Goal: Task Accomplishment & Management: Use online tool/utility

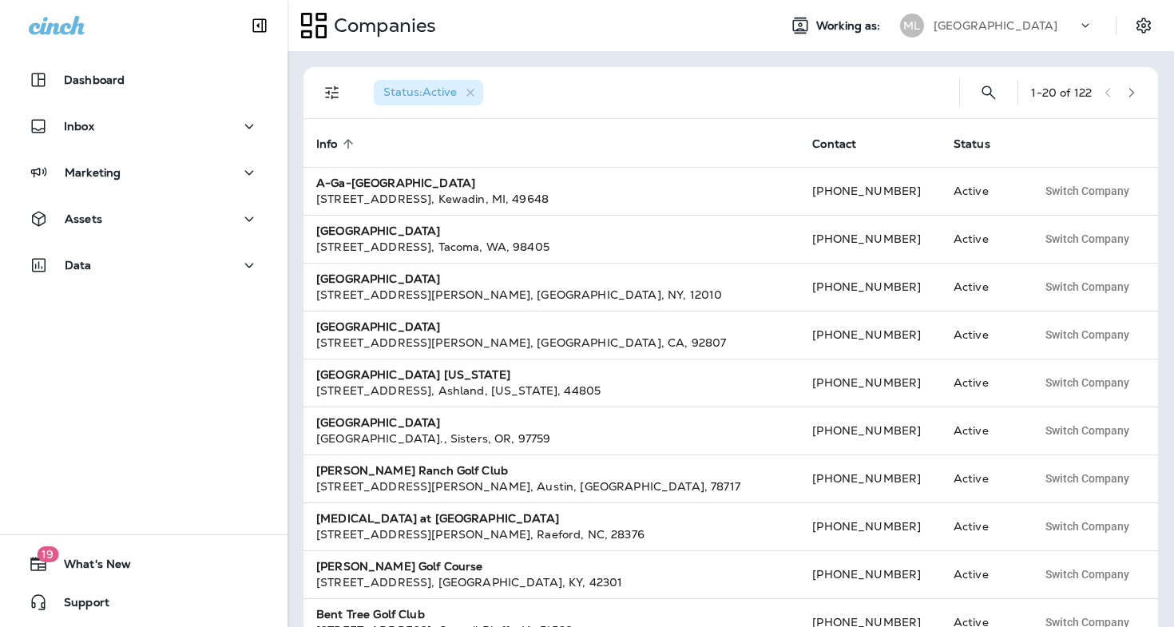
click at [990, 28] on p "[GEOGRAPHIC_DATA]" at bounding box center [996, 25] width 124 height 13
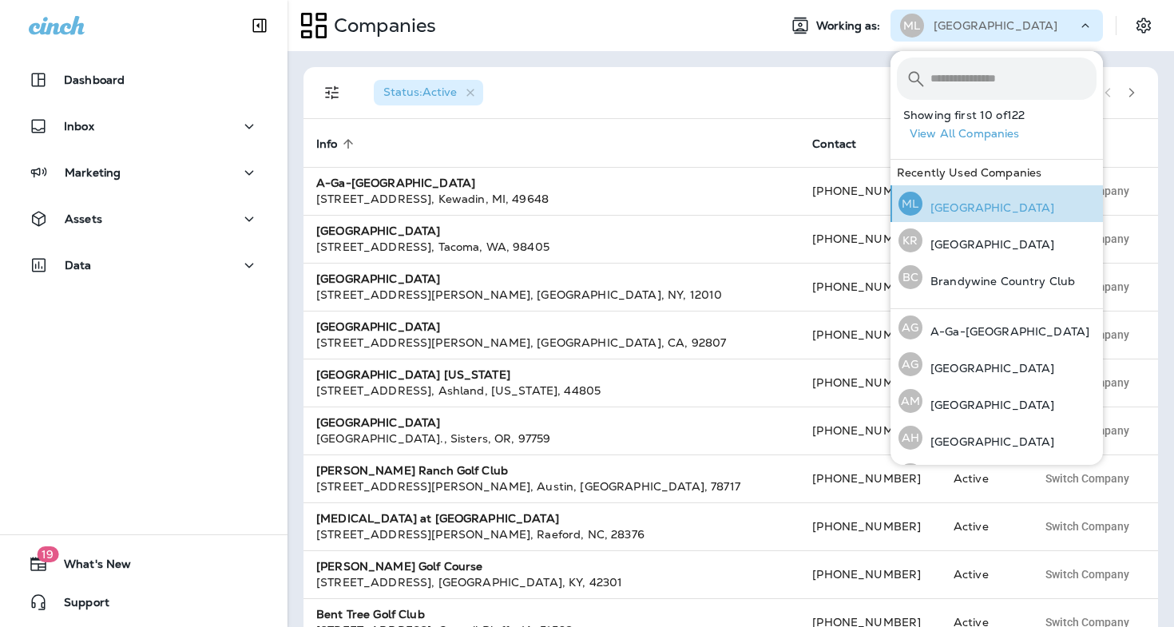
click at [976, 212] on p "[GEOGRAPHIC_DATA]" at bounding box center [988, 207] width 132 height 13
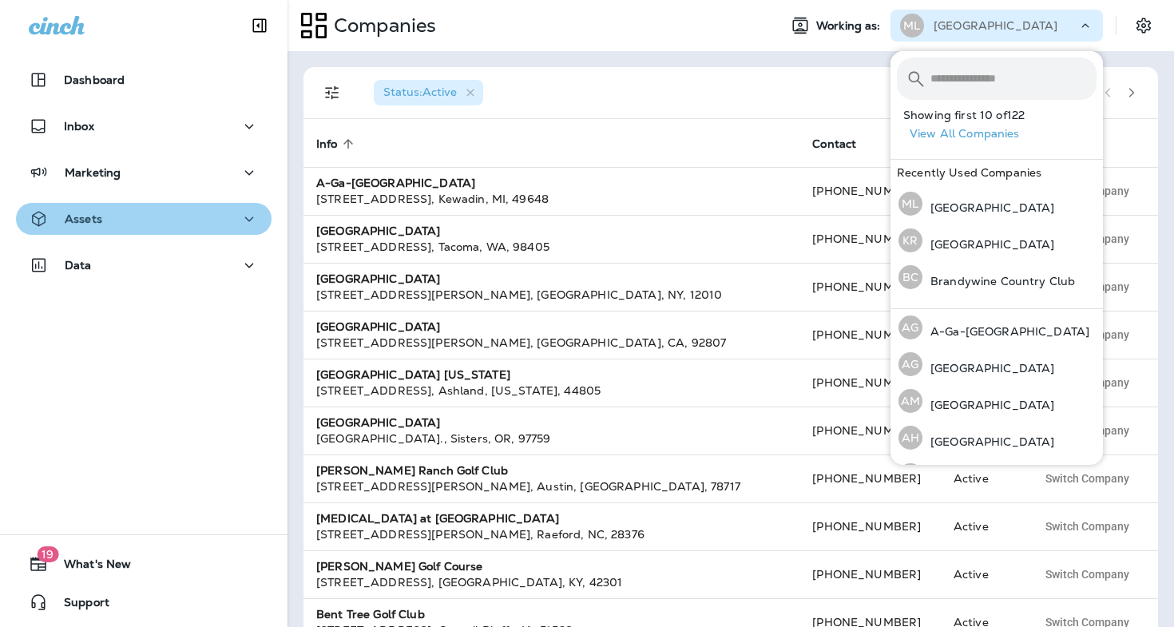
click at [117, 224] on div "Assets" at bounding box center [144, 219] width 230 height 20
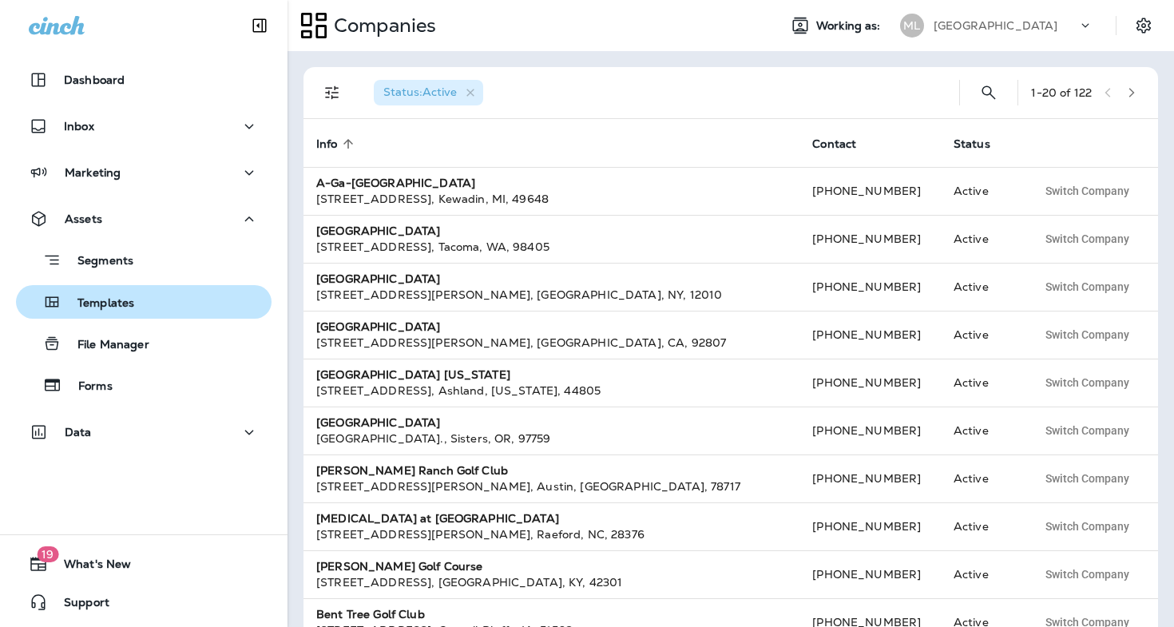
click at [119, 308] on p "Templates" at bounding box center [97, 303] width 73 height 15
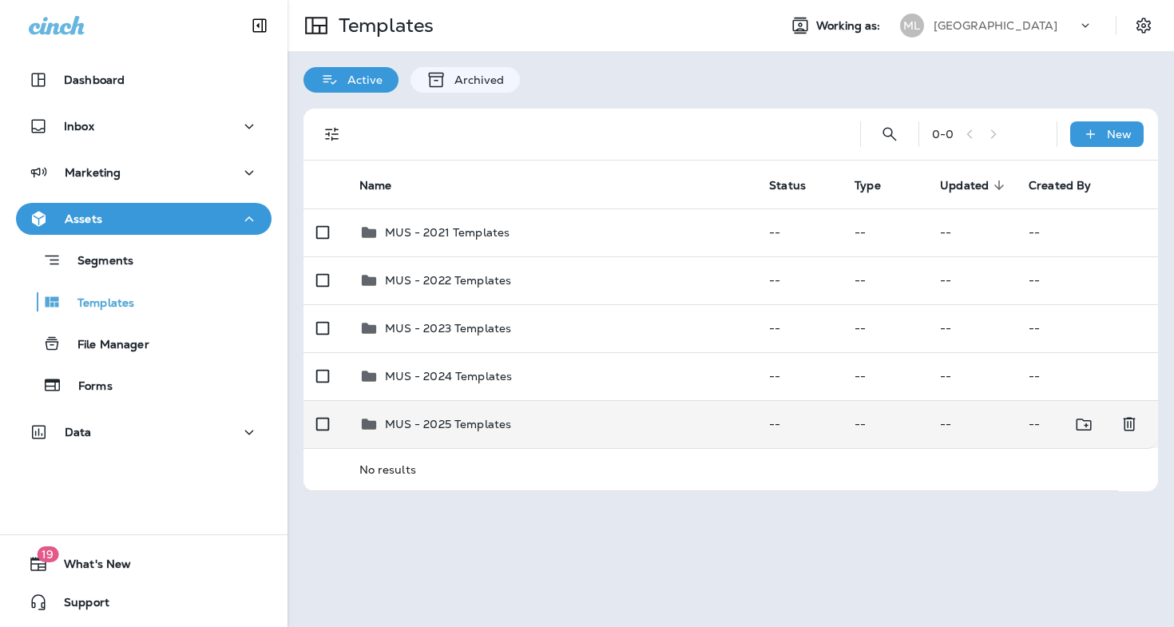
click at [463, 420] on p "MUS - 2025 Templates" at bounding box center [448, 424] width 127 height 13
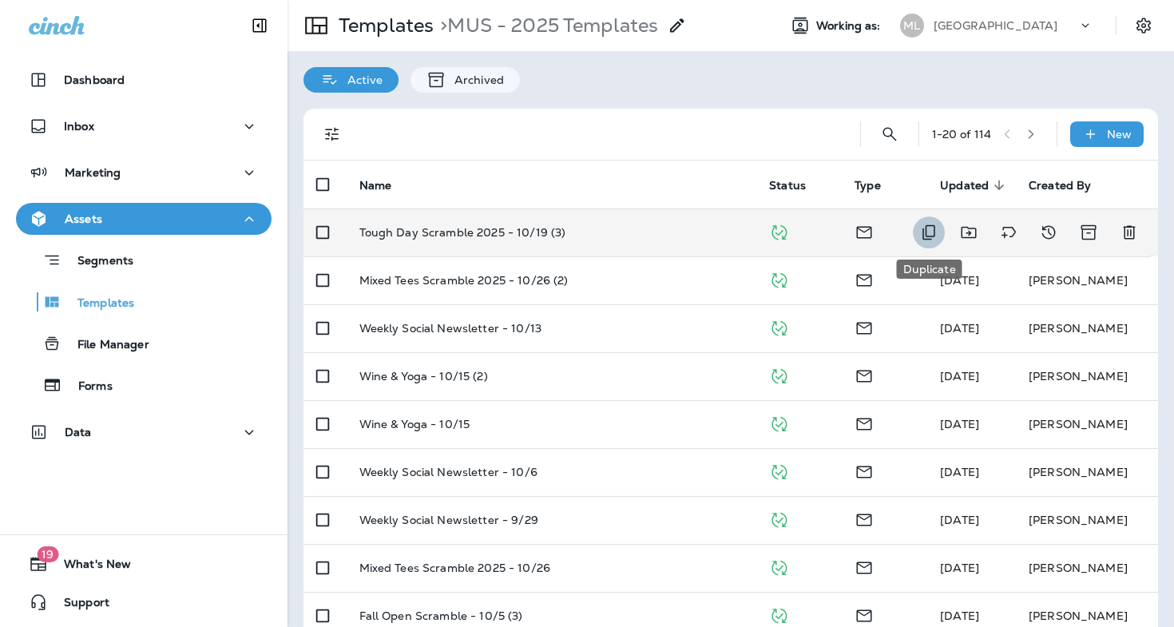
click at [930, 234] on icon "Duplicate" at bounding box center [928, 232] width 19 height 19
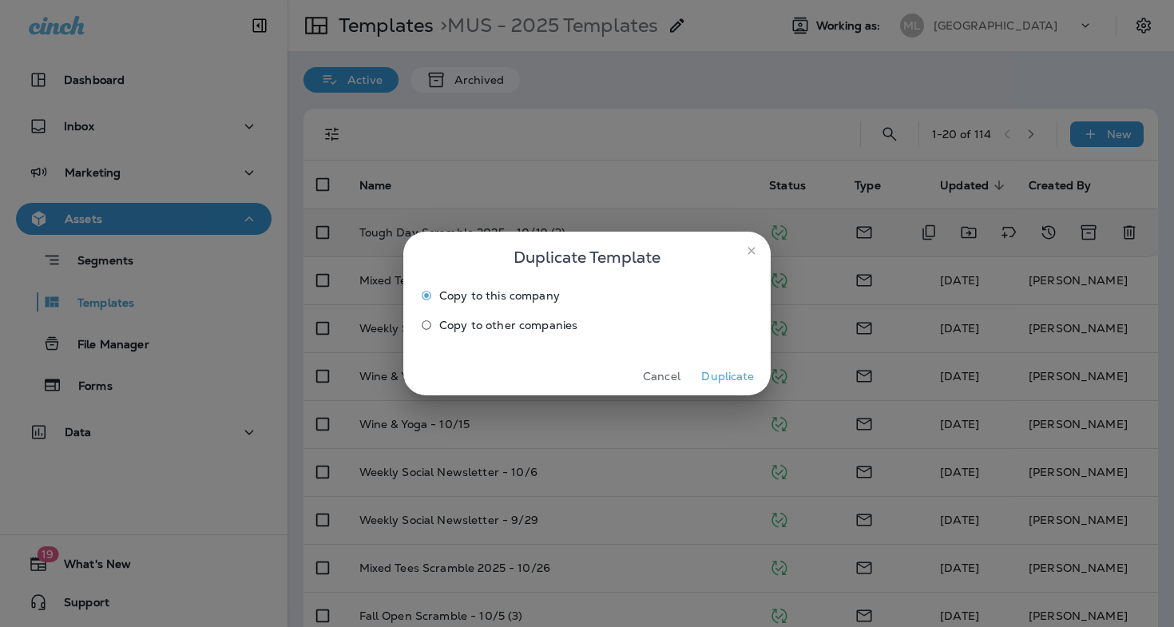
click at [720, 375] on button "Duplicate" at bounding box center [728, 376] width 60 height 25
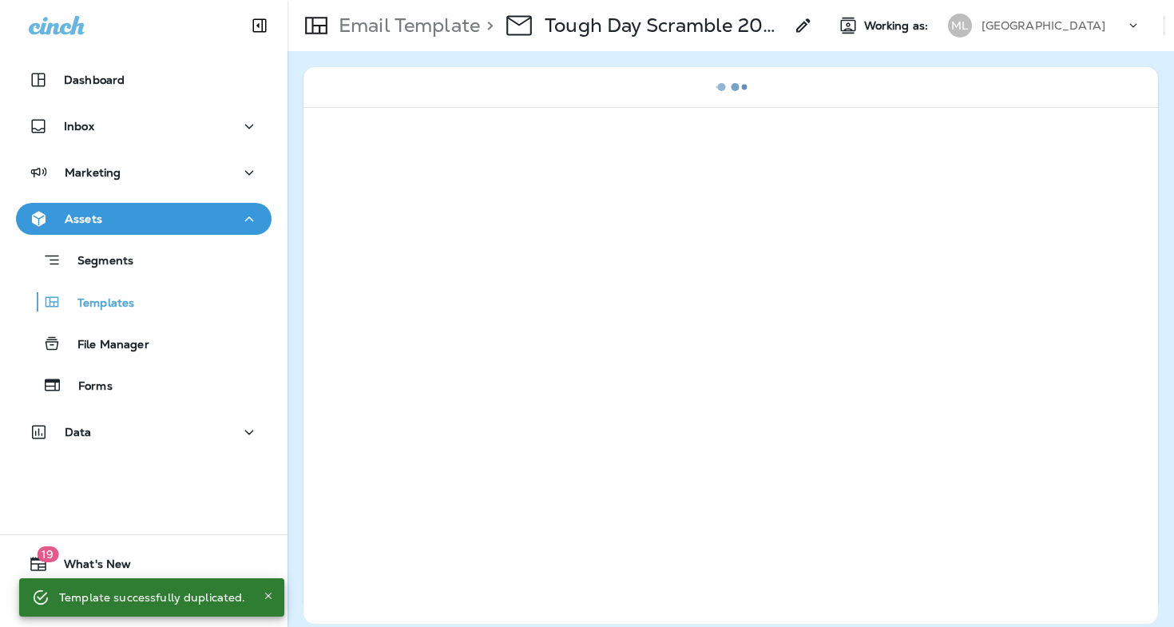
click at [799, 37] on div "> Tough Day Scramble 2025 - 10/19 (3) Copy" at bounding box center [646, 25] width 333 height 45
click at [799, 24] on icon at bounding box center [803, 25] width 19 height 19
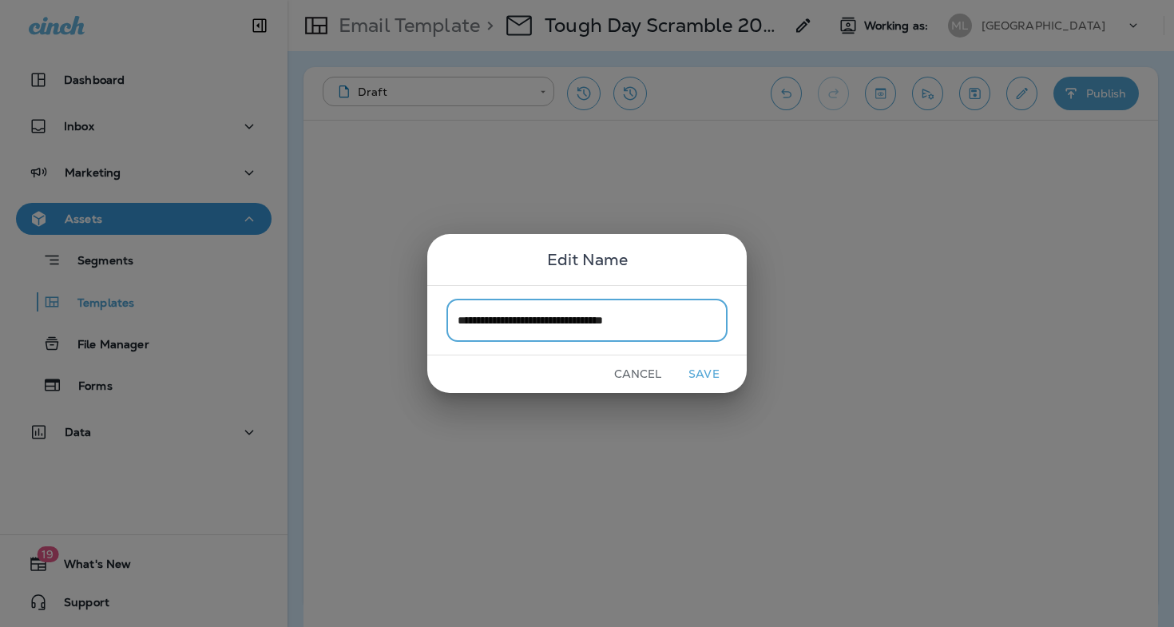
type input "**********"
click at [712, 371] on button "Save" at bounding box center [704, 374] width 60 height 25
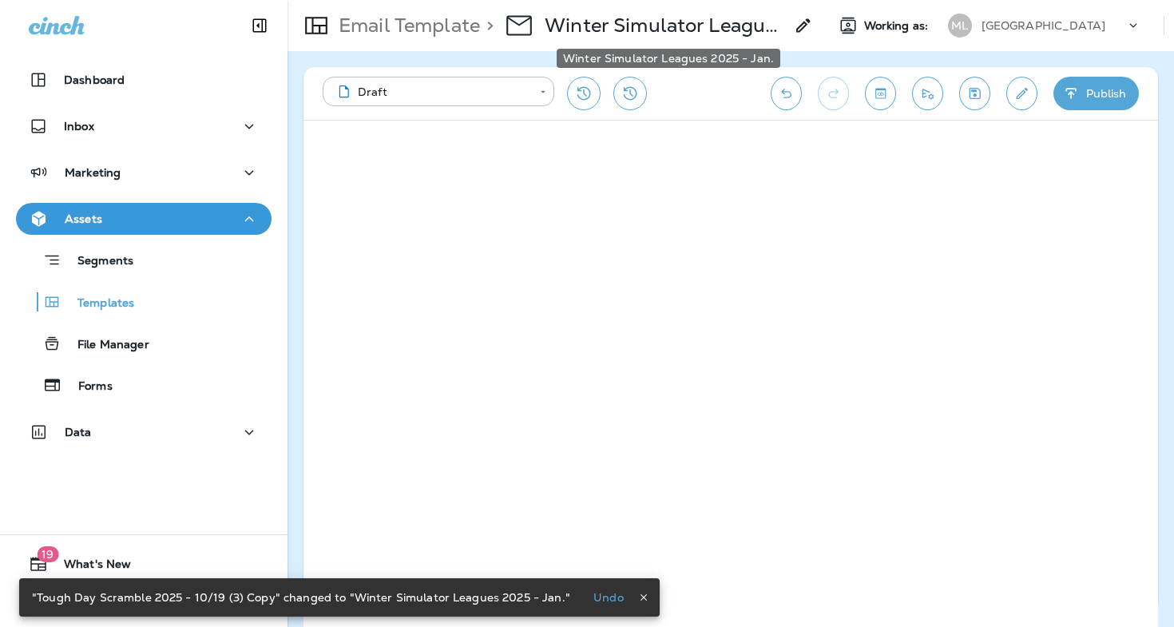
click at [687, 26] on p "Winter Simulator Leagues 2025 - Jan." at bounding box center [665, 26] width 240 height 24
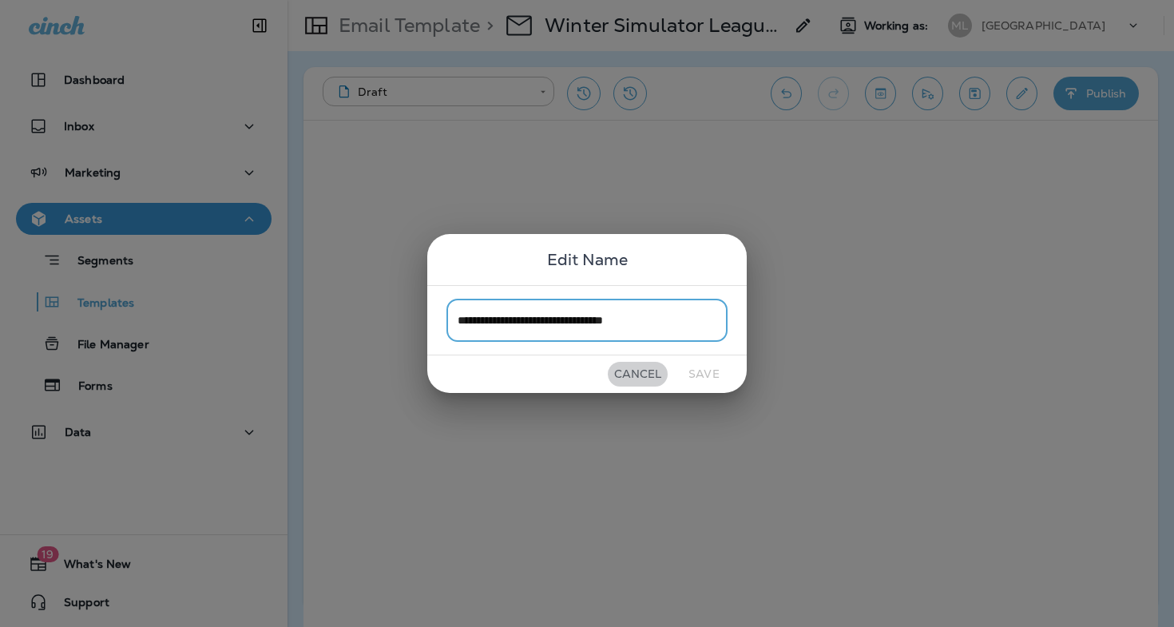
click at [649, 379] on button "Cancel" at bounding box center [638, 374] width 60 height 25
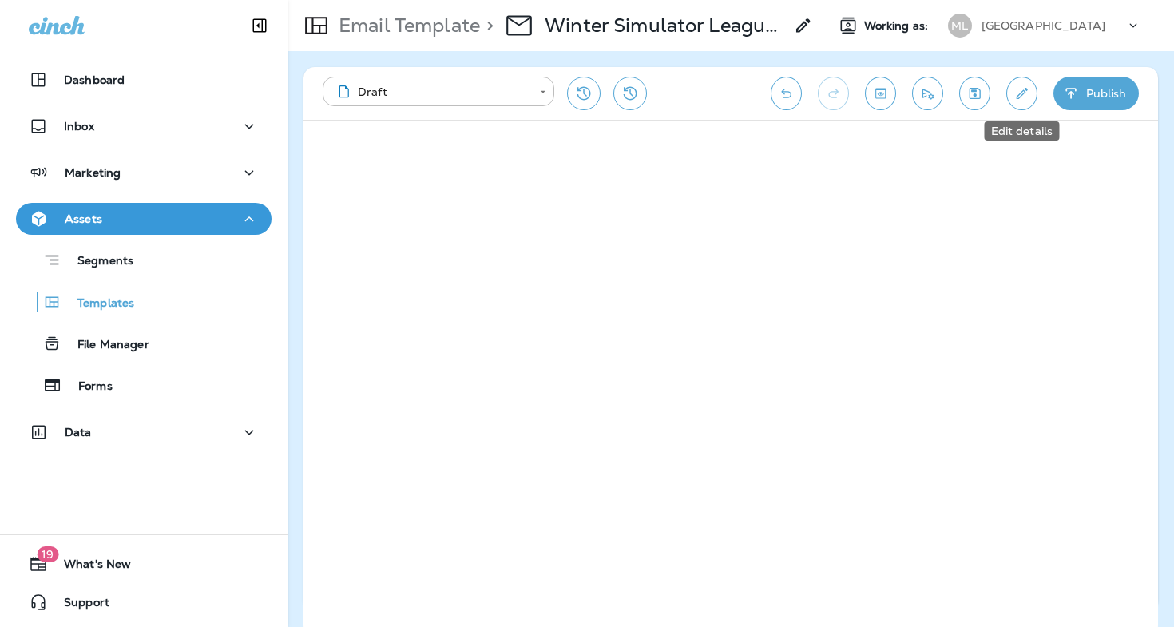
click at [1025, 100] on icon "Edit details" at bounding box center [1021, 93] width 17 height 16
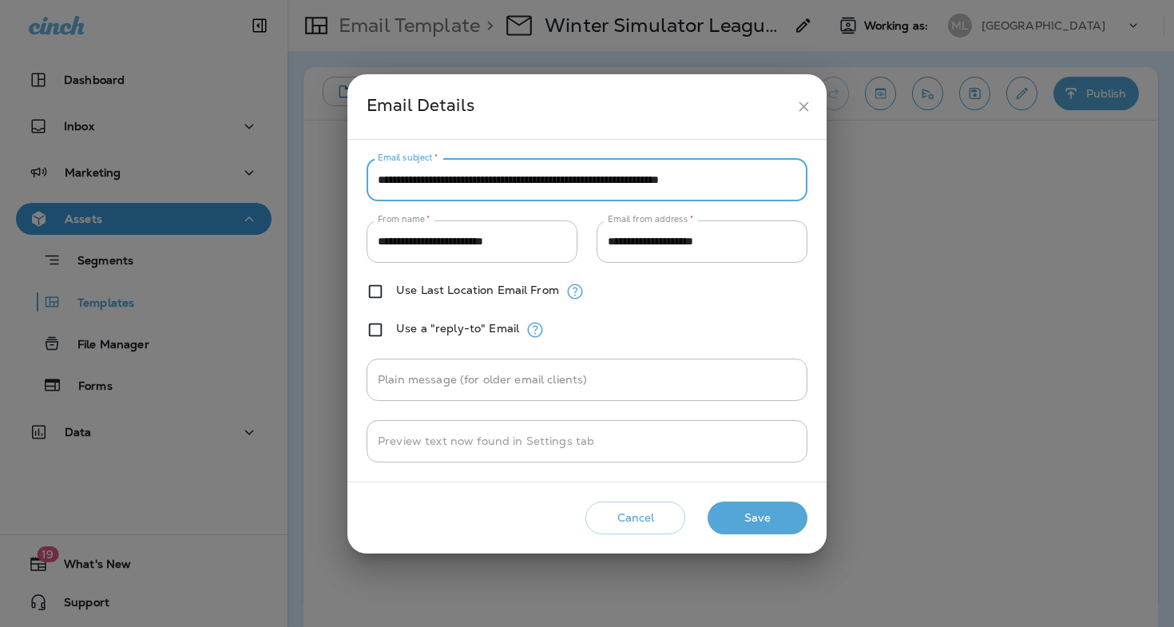
drag, startPoint x: 658, startPoint y: 182, endPoint x: 299, endPoint y: 172, distance: 358.7
click at [299, 172] on div "**********" at bounding box center [587, 313] width 1174 height 627
drag, startPoint x: 671, startPoint y: 178, endPoint x: 622, endPoint y: 175, distance: 48.8
click at [622, 175] on input "**********" at bounding box center [587, 180] width 441 height 42
drag, startPoint x: 534, startPoint y: 181, endPoint x: 523, endPoint y: 181, distance: 11.2
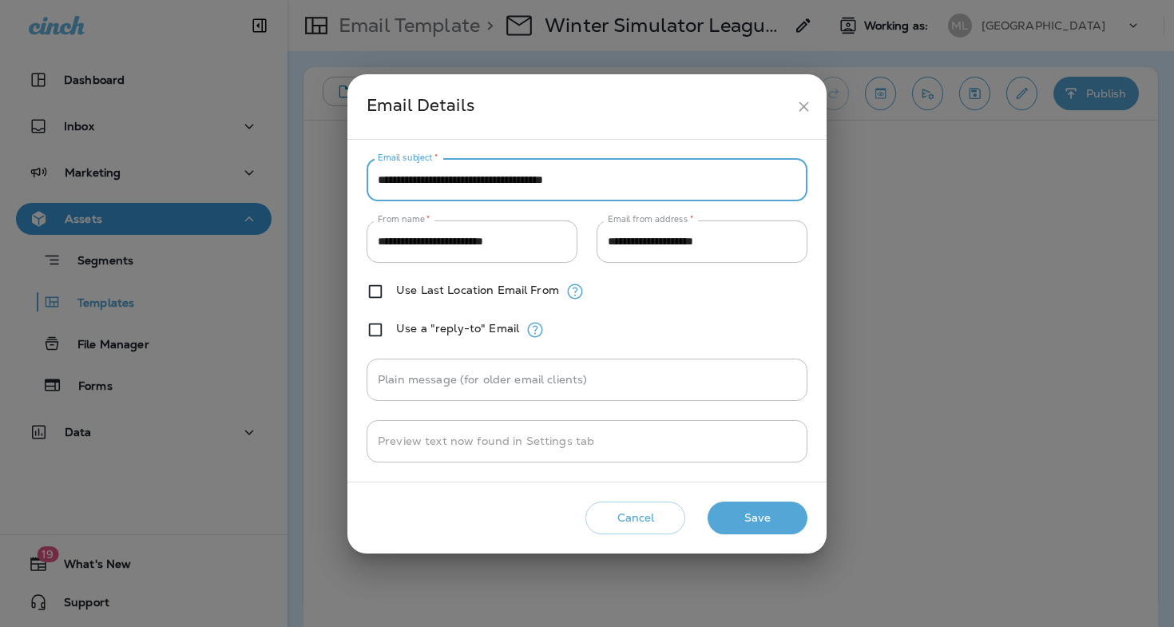
click at [523, 181] on input "**********" at bounding box center [587, 180] width 441 height 42
type input "**********"
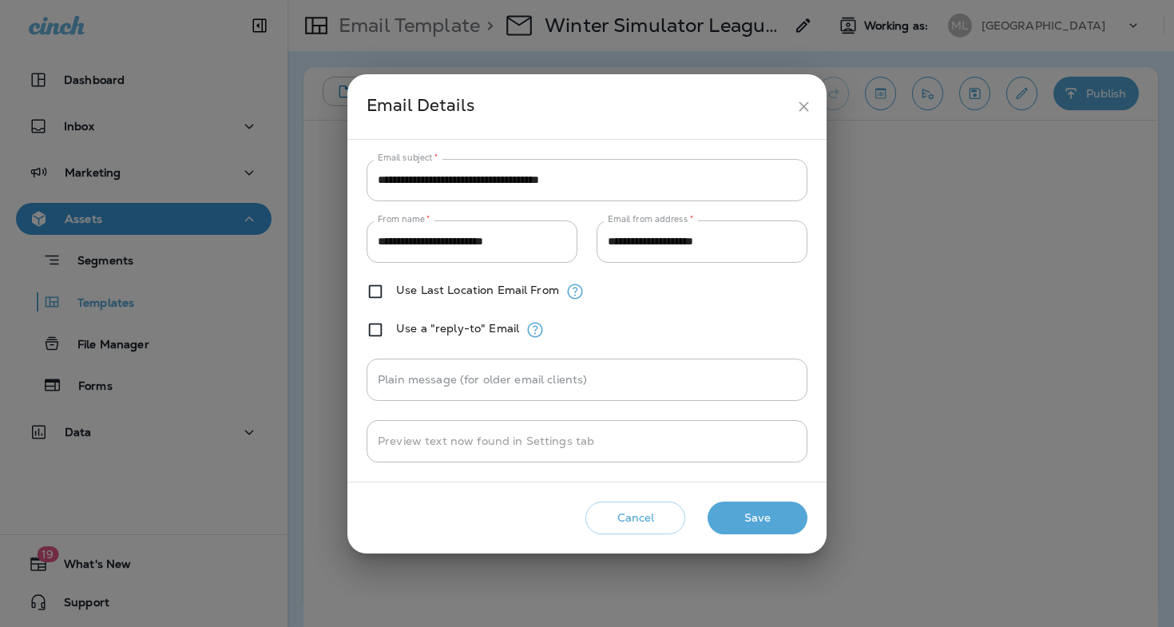
click at [682, 288] on div "Use Last Location Email From" at bounding box center [587, 291] width 441 height 19
click at [770, 505] on button "Save" at bounding box center [758, 518] width 100 height 33
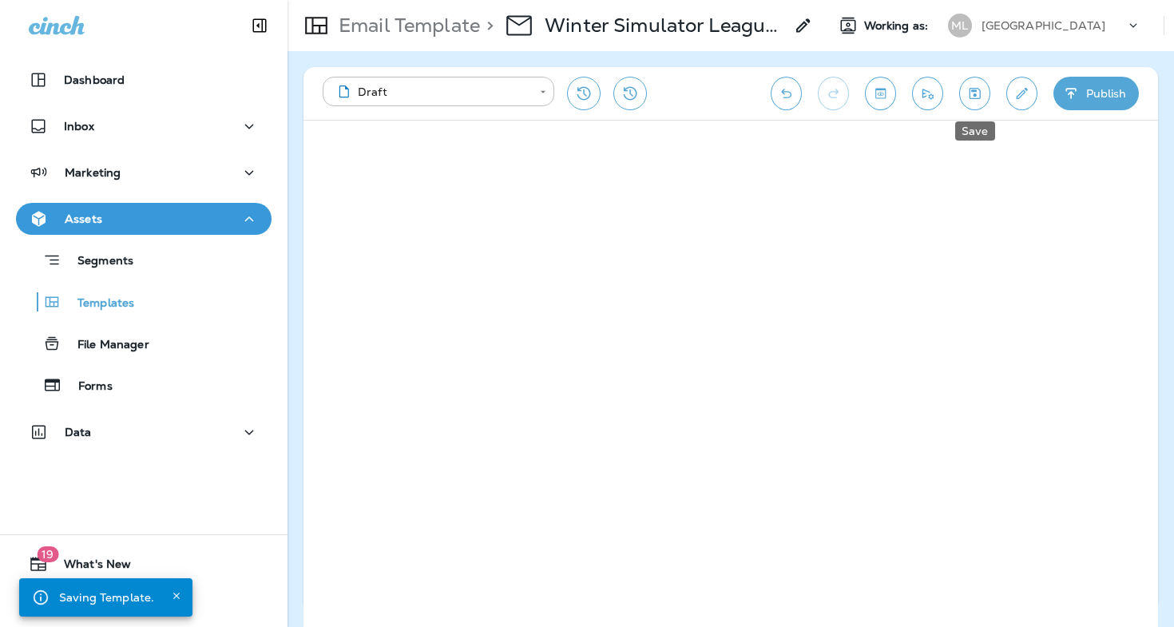
click at [977, 92] on icon "Save" at bounding box center [974, 93] width 17 height 16
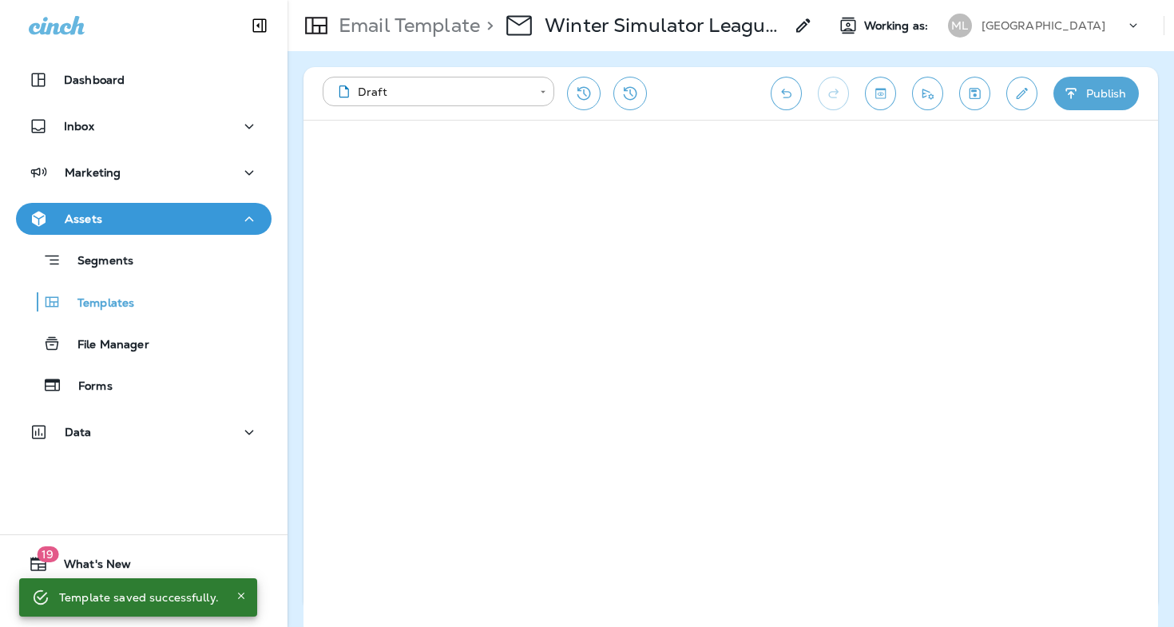
click at [979, 97] on icon "Save" at bounding box center [974, 93] width 17 height 16
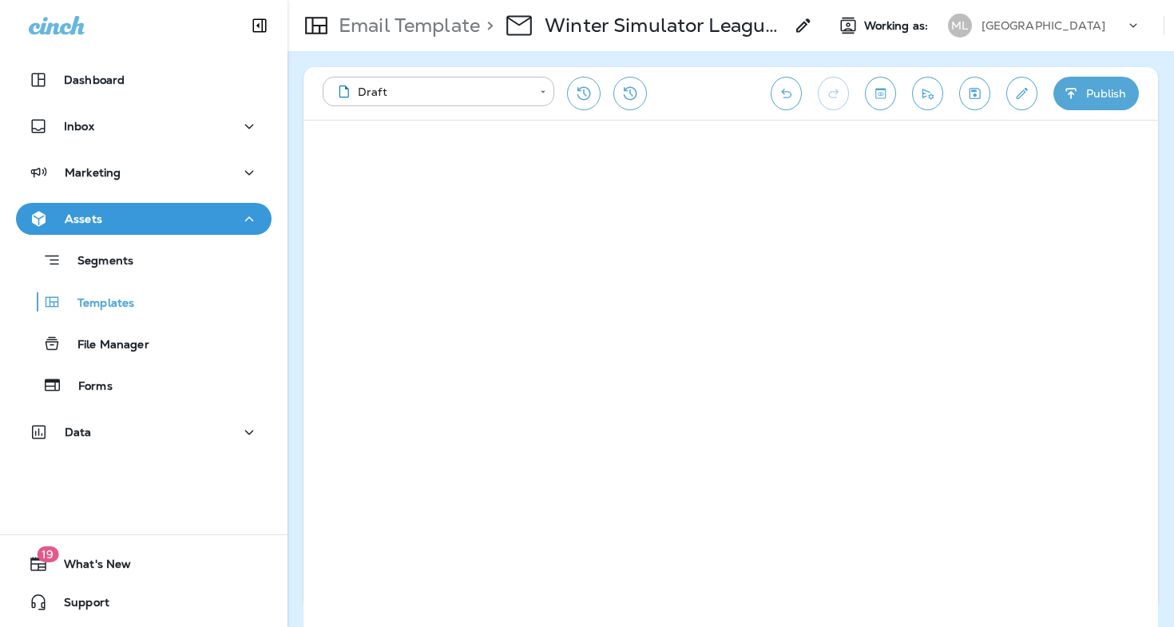
click at [1016, 96] on icon "Edit details" at bounding box center [1021, 93] width 17 height 16
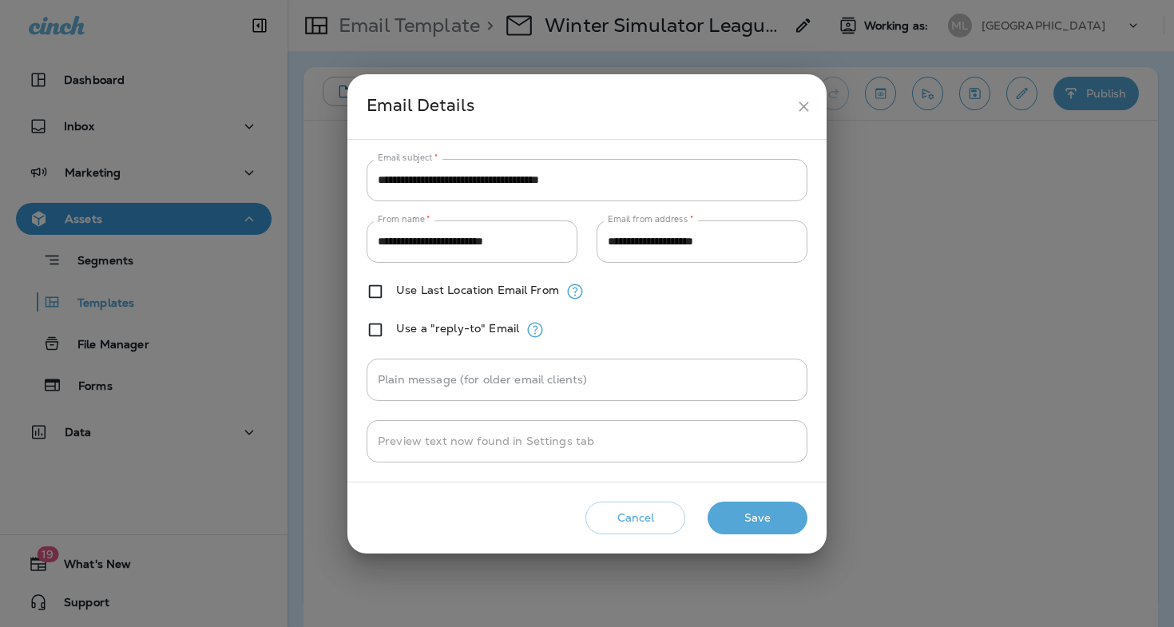
click at [804, 97] on button "close" at bounding box center [804, 107] width 30 height 30
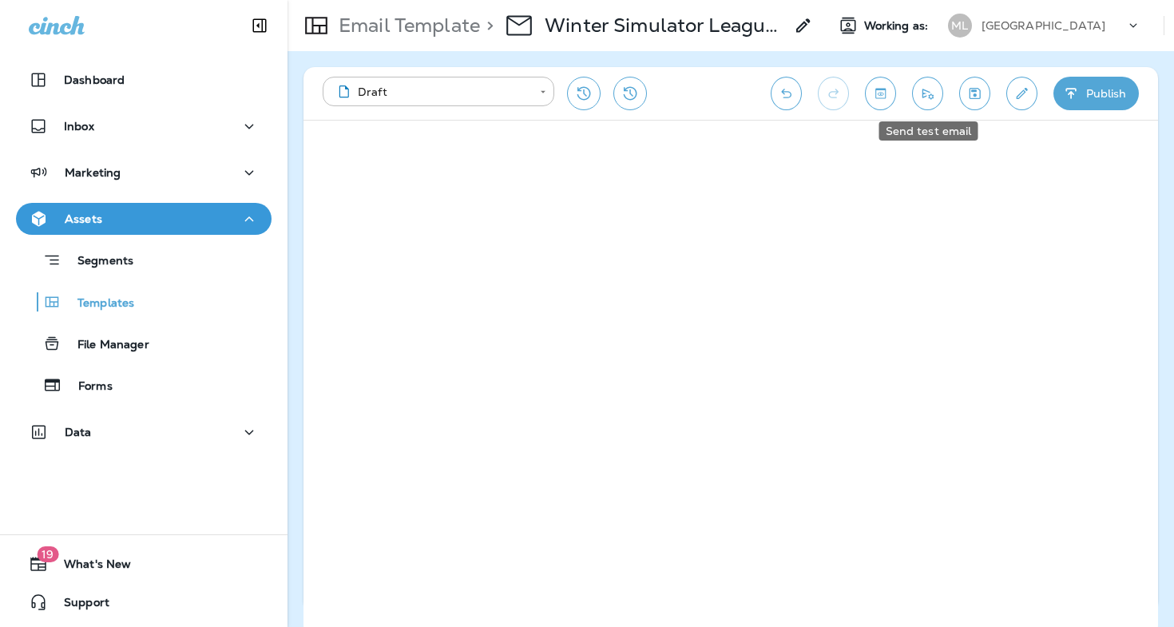
click at [921, 91] on icon "Send test email" at bounding box center [927, 93] width 17 height 16
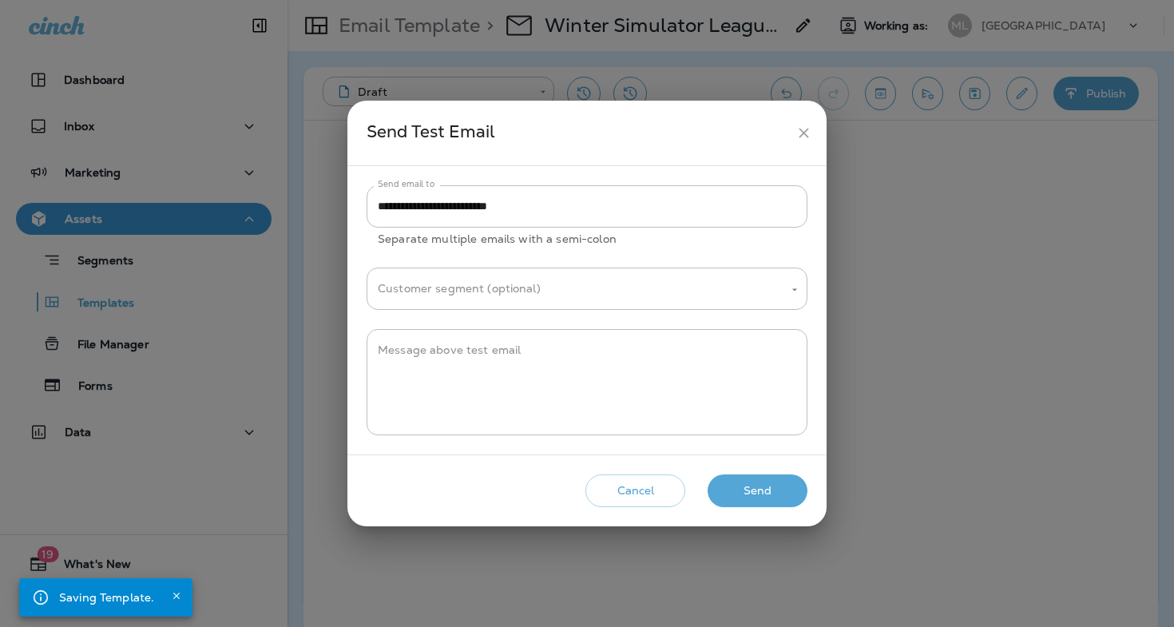
click at [763, 482] on button "Send" at bounding box center [758, 490] width 100 height 33
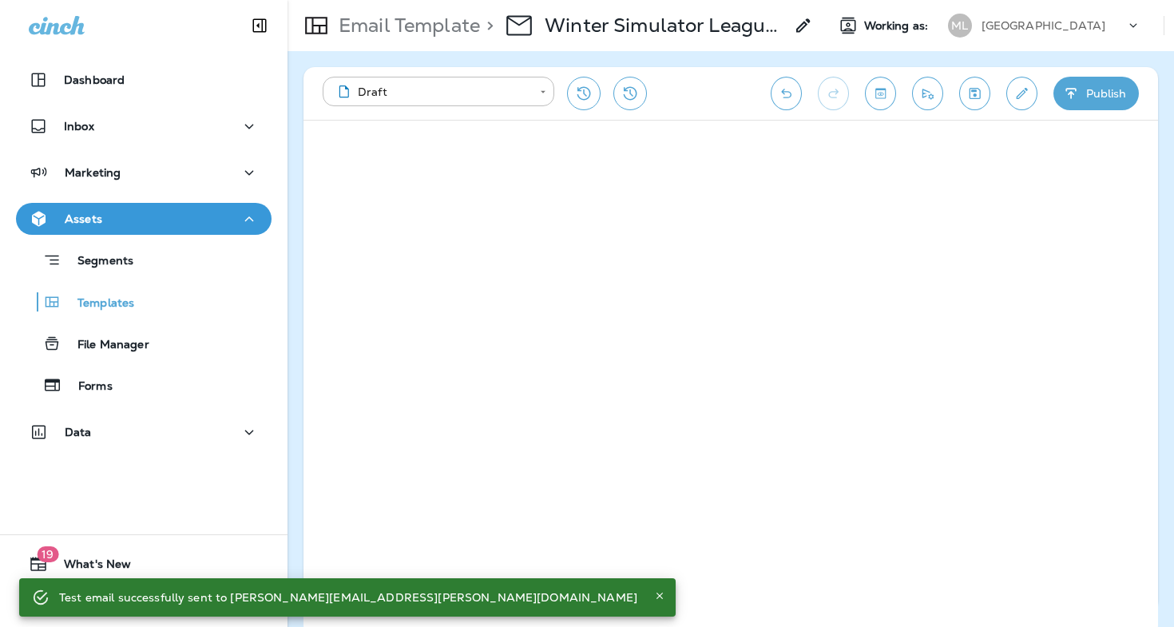
click at [968, 77] on div "**********" at bounding box center [730, 93] width 855 height 53
click at [972, 84] on button "Save" at bounding box center [974, 94] width 31 height 34
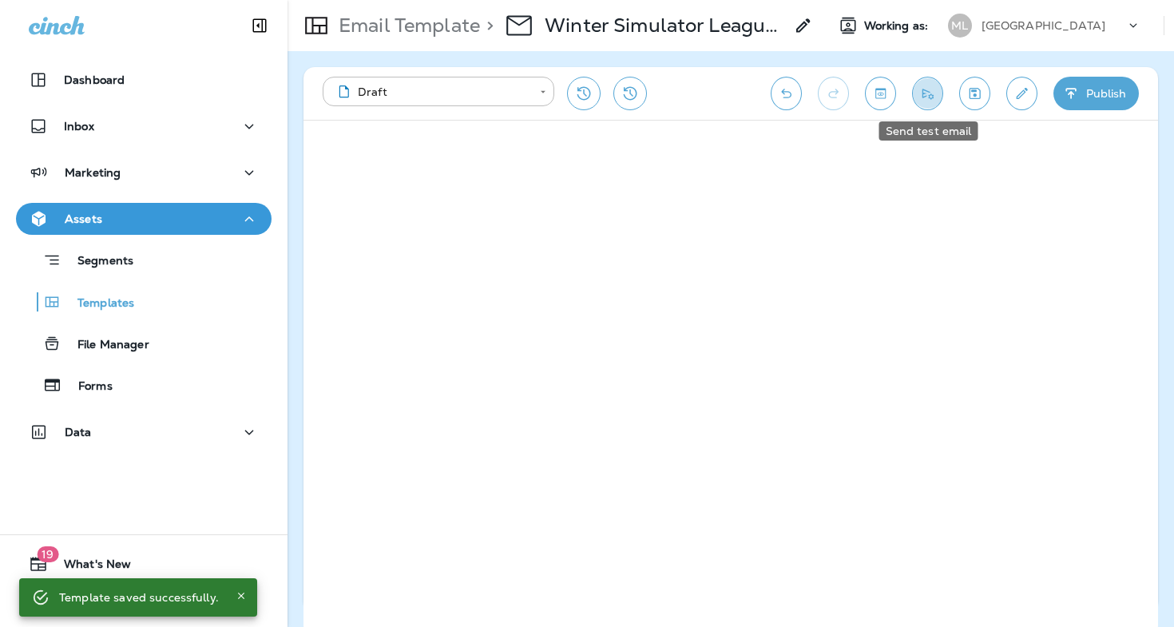
click at [924, 90] on icon "Send test email" at bounding box center [927, 94] width 11 height 10
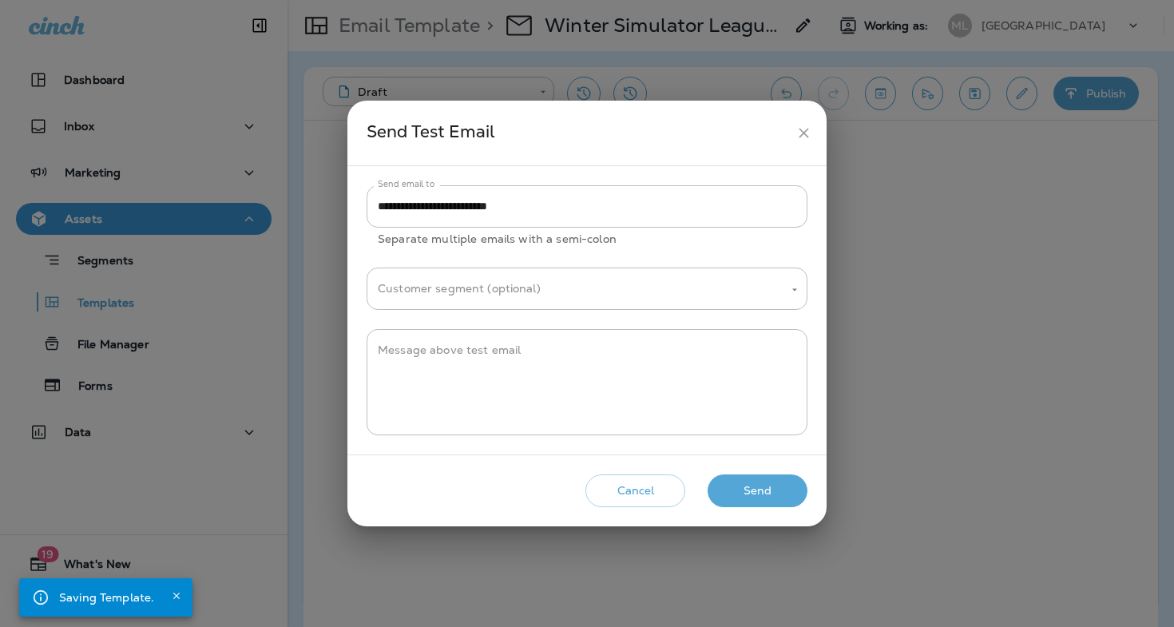
click at [755, 494] on button "Send" at bounding box center [758, 490] width 100 height 33
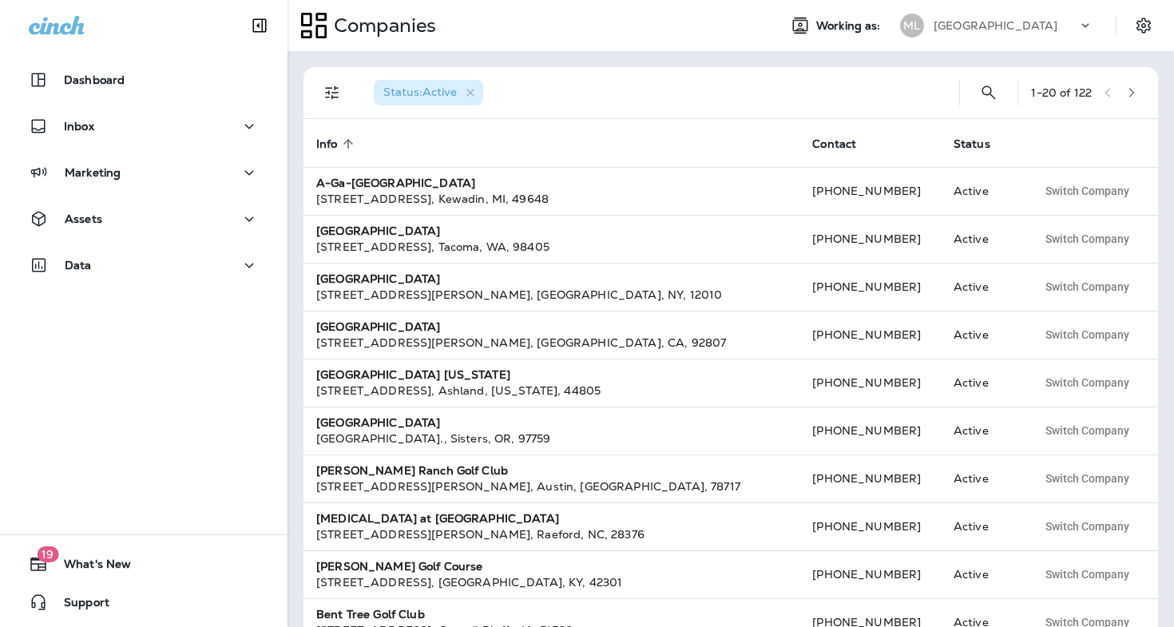
click at [1021, 11] on div "ML Muskego Lakes Country Club" at bounding box center [996, 26] width 212 height 32
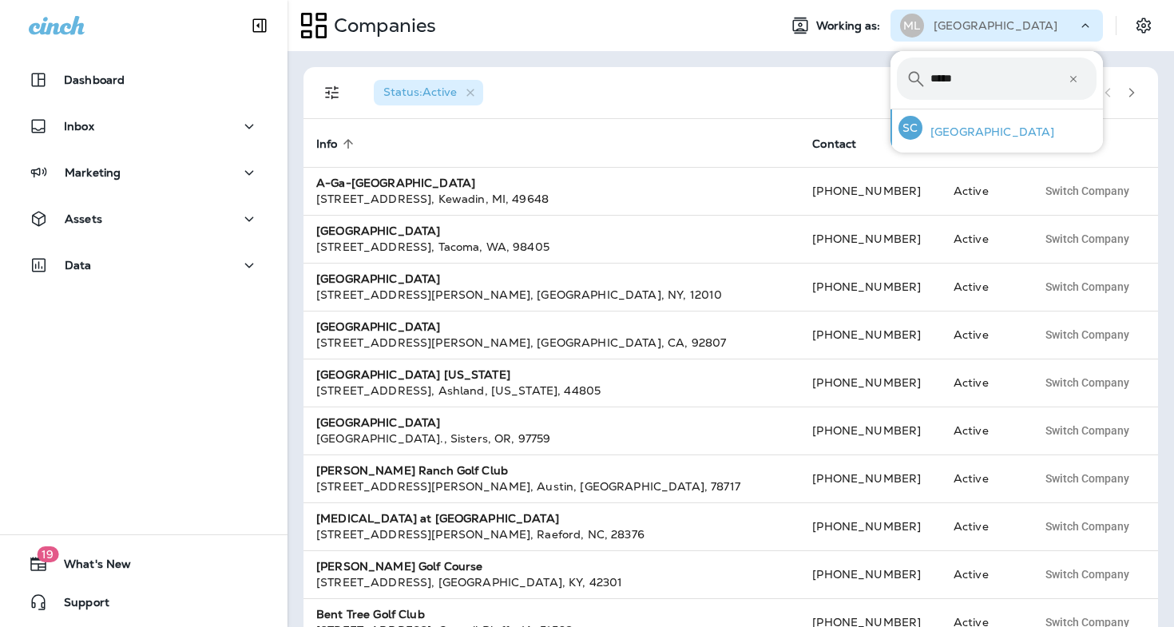
type input "*****"
click at [970, 129] on p "[GEOGRAPHIC_DATA]" at bounding box center [988, 131] width 132 height 13
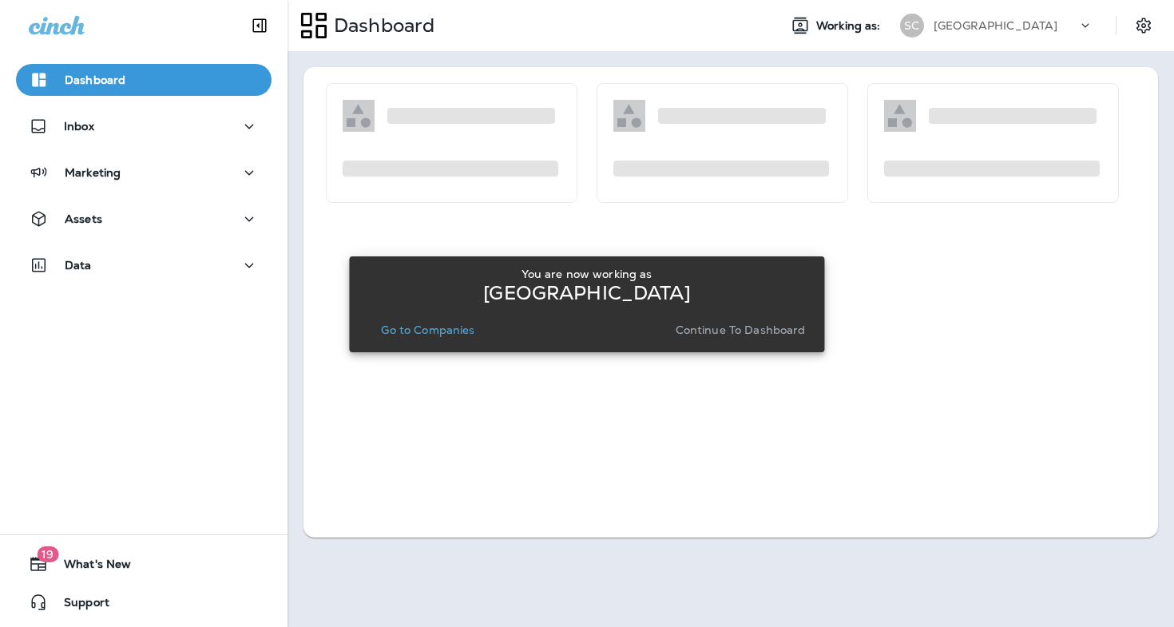
click at [750, 325] on p "Continue to Dashboard" at bounding box center [741, 329] width 130 height 13
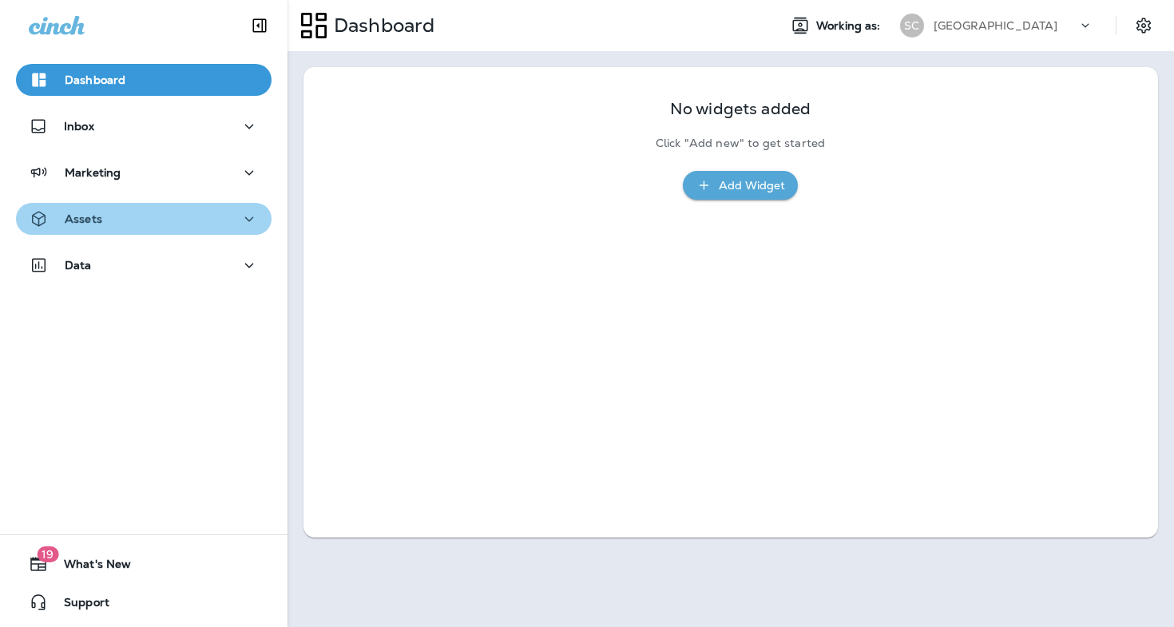
click at [220, 224] on div "Assets" at bounding box center [144, 219] width 230 height 20
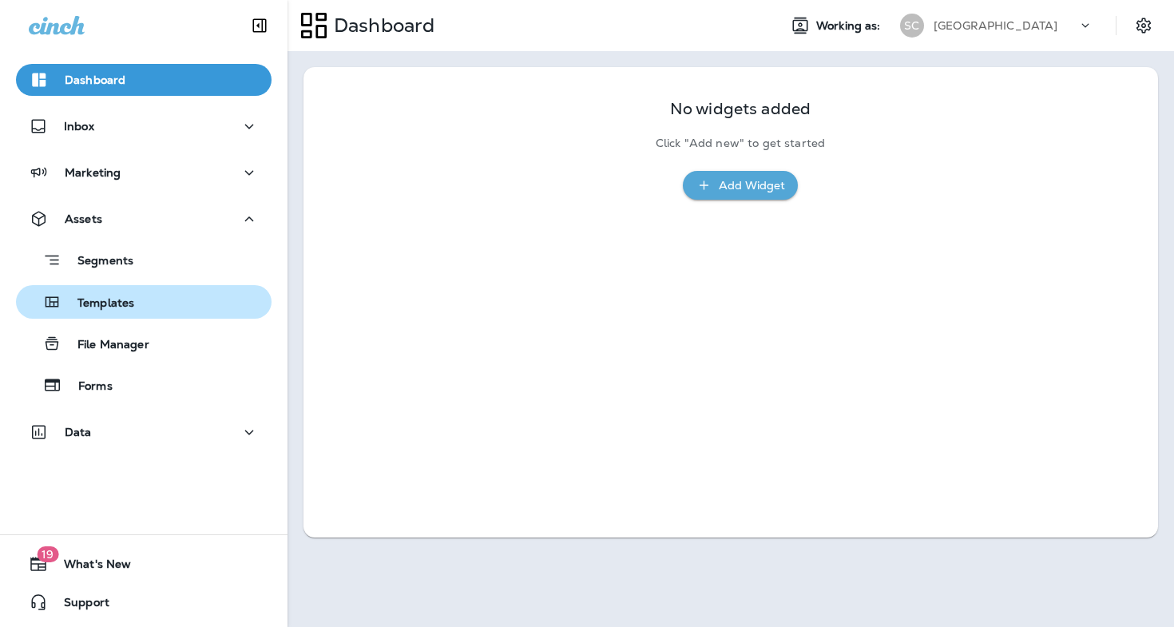
click at [176, 308] on div "Templates" at bounding box center [143, 302] width 243 height 24
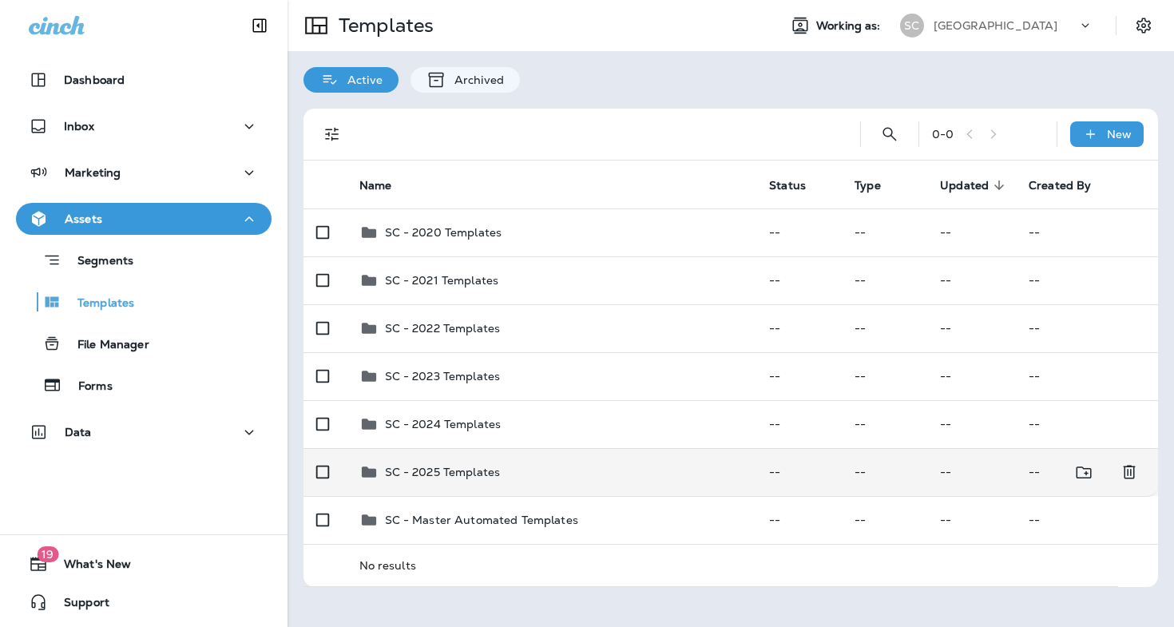
click at [456, 474] on p "SC - 2025 Templates" at bounding box center [443, 472] width 116 height 13
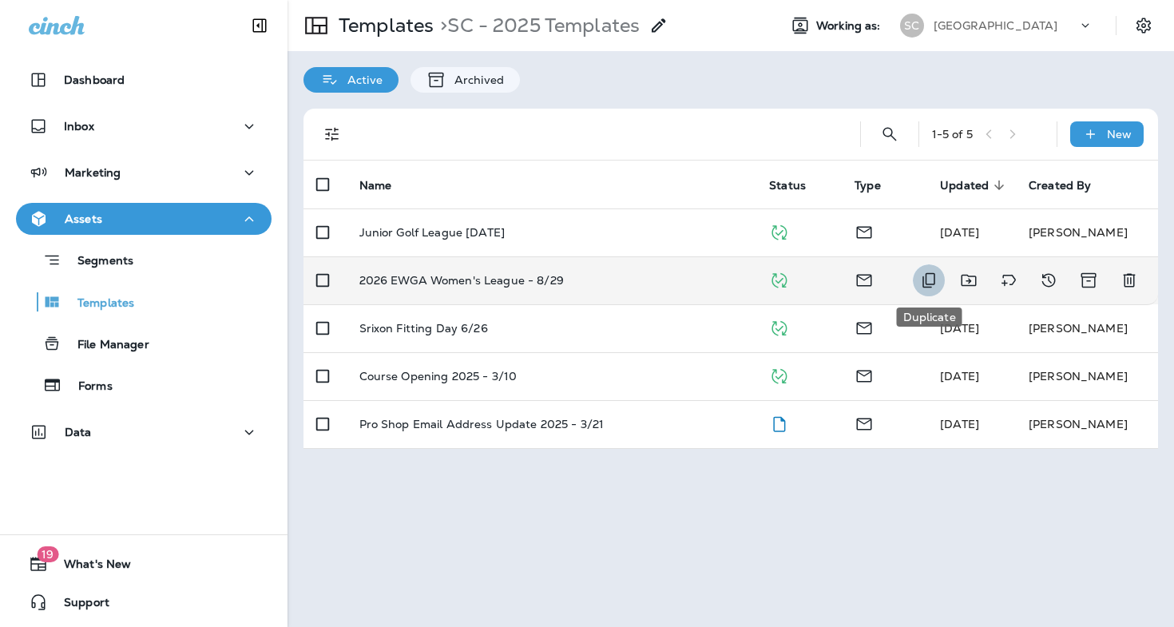
click at [916, 280] on button "Duplicate" at bounding box center [929, 280] width 32 height 32
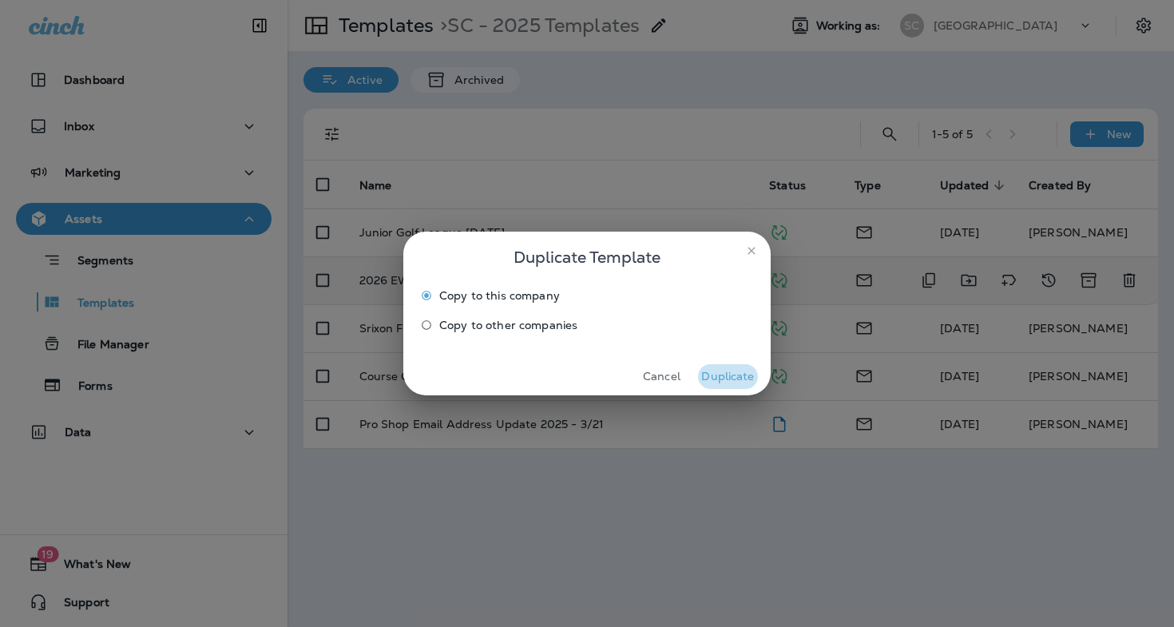
click at [738, 376] on button "Duplicate" at bounding box center [728, 376] width 60 height 25
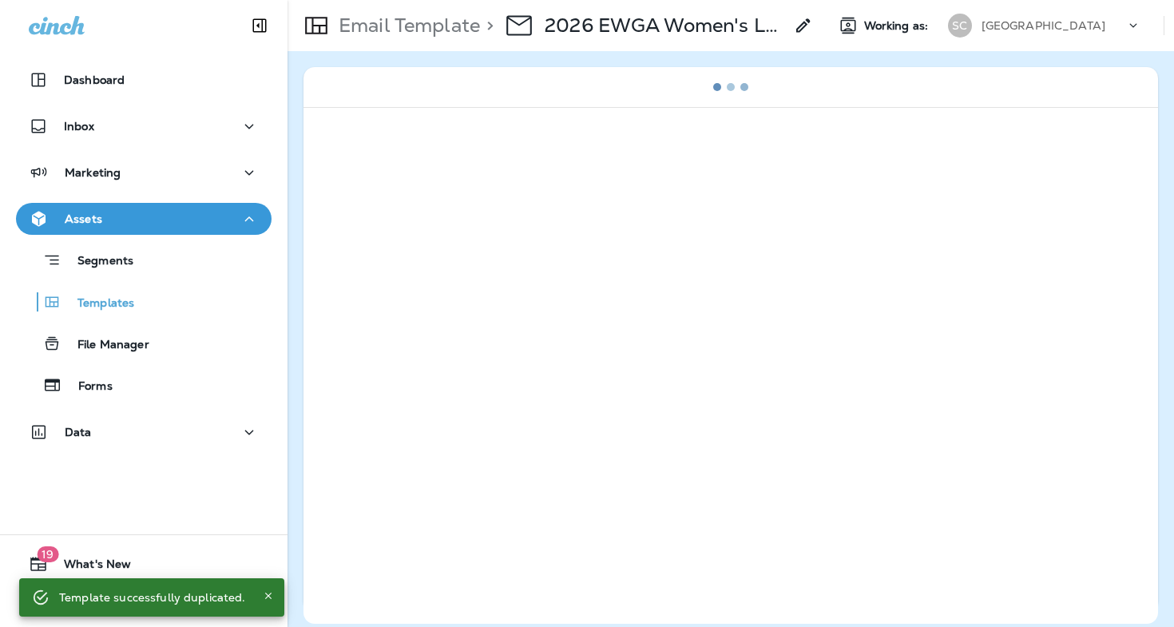
click at [807, 27] on icon at bounding box center [803, 25] width 19 height 19
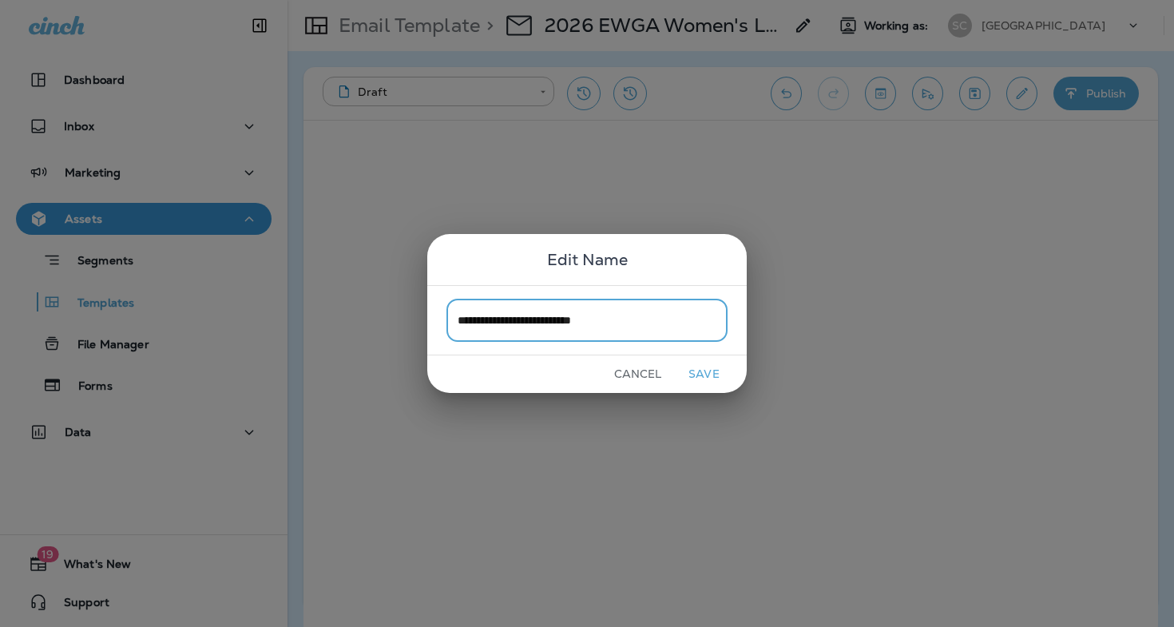
click at [674, 316] on input "**********" at bounding box center [586, 320] width 281 height 42
type input "**********"
click at [700, 371] on button "Save" at bounding box center [704, 374] width 60 height 25
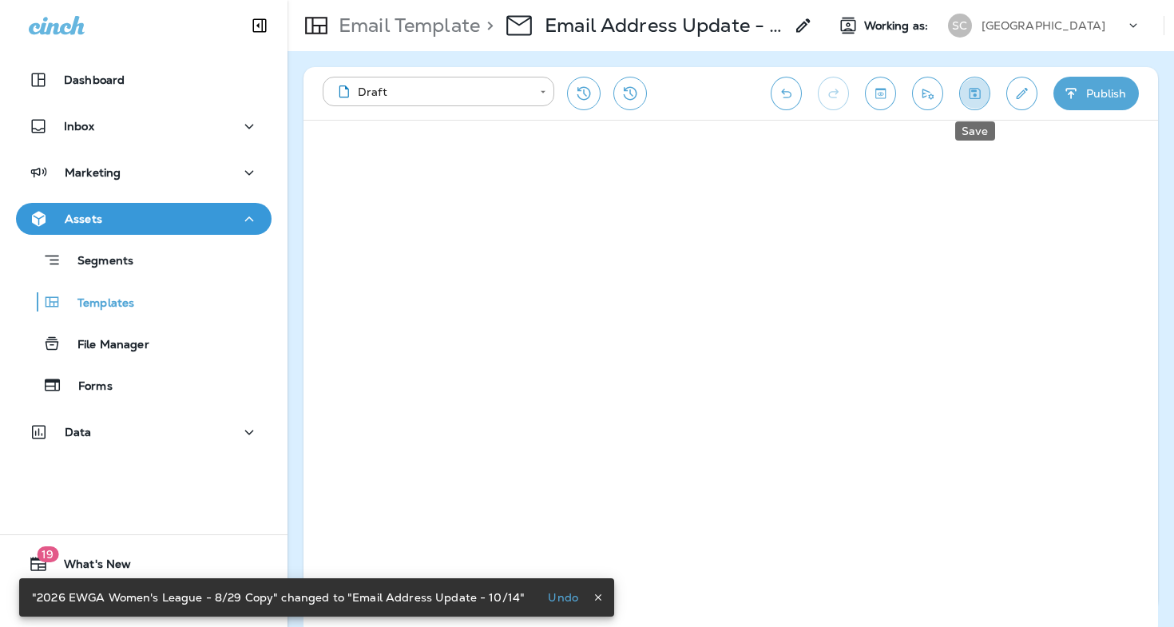
click at [973, 93] on icon "Save" at bounding box center [974, 93] width 17 height 16
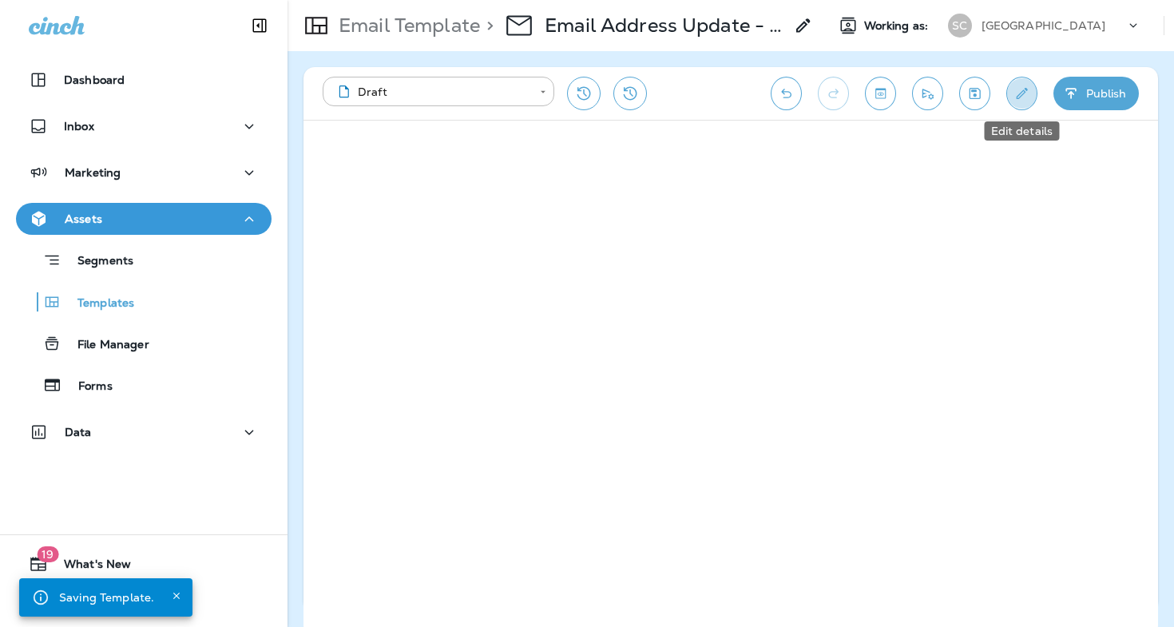
click at [1012, 85] on button "Edit details" at bounding box center [1021, 94] width 31 height 34
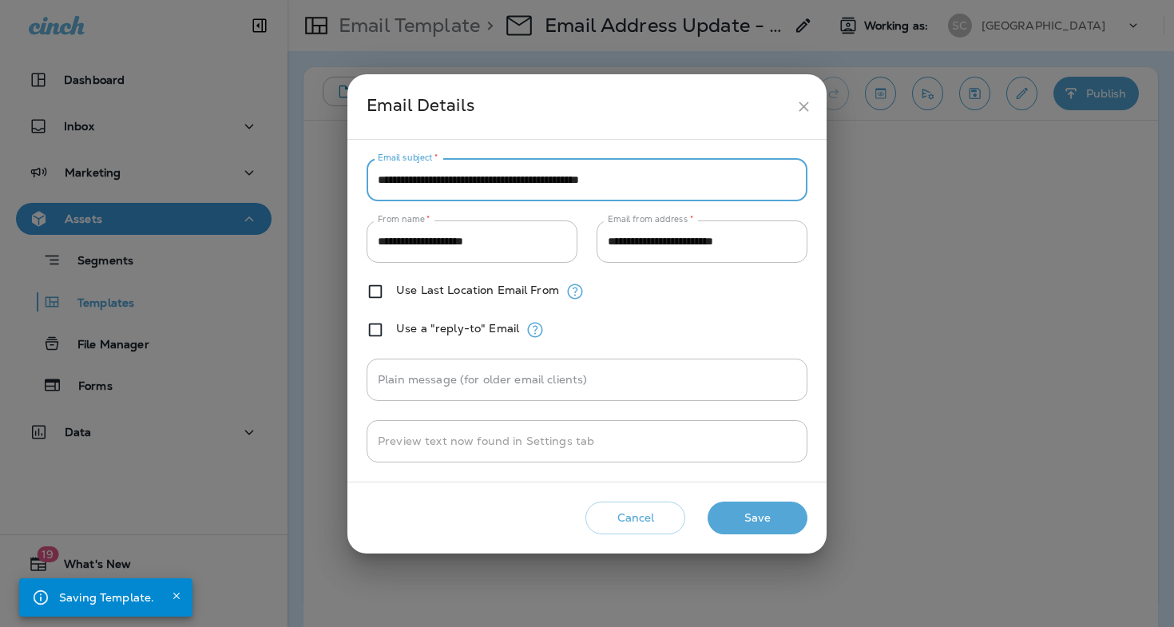
drag, startPoint x: 540, startPoint y: 180, endPoint x: 330, endPoint y: 180, distance: 210.0
click at [330, 180] on div "**********" at bounding box center [587, 313] width 1174 height 627
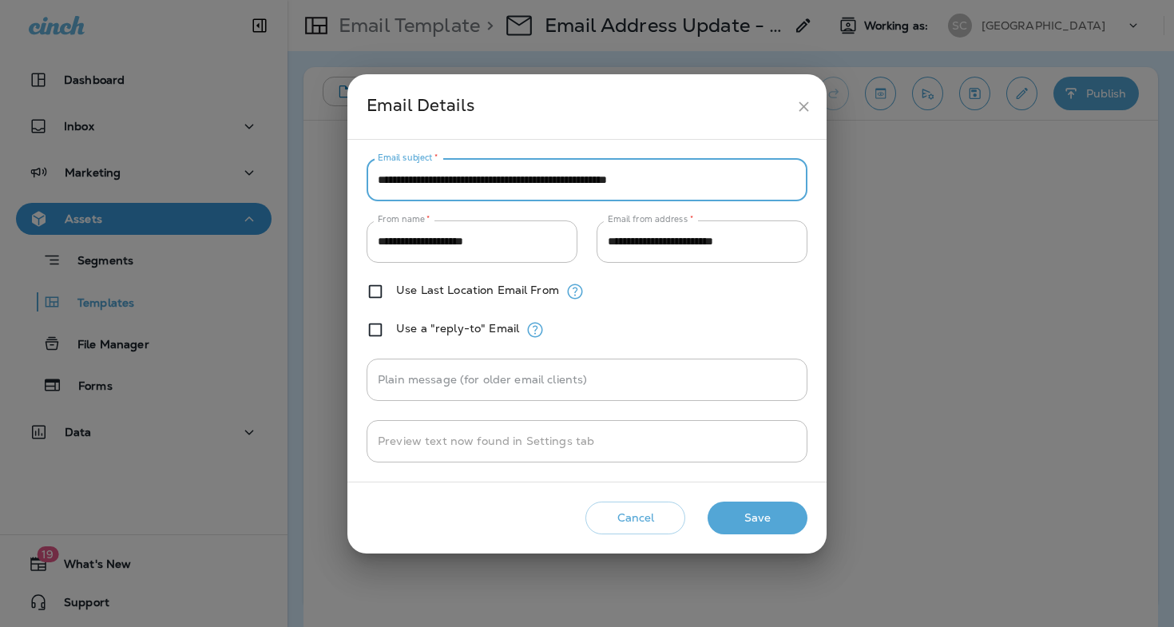
type input "**********"
click at [778, 527] on button "Save" at bounding box center [758, 518] width 100 height 33
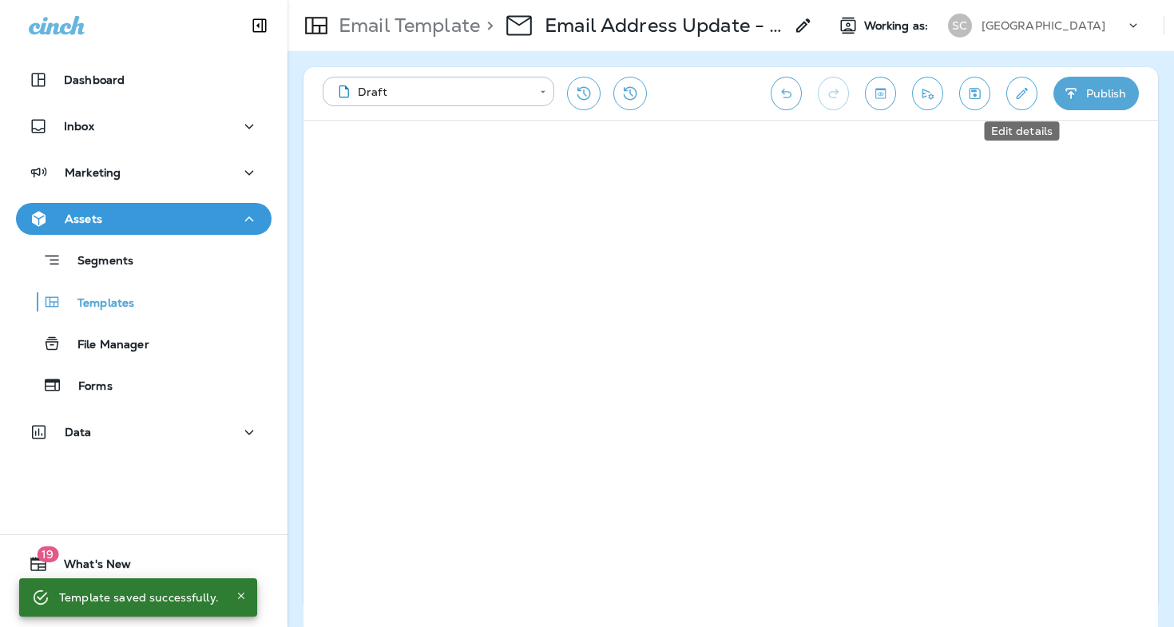
click at [1017, 97] on icon "Edit details" at bounding box center [1022, 93] width 11 height 11
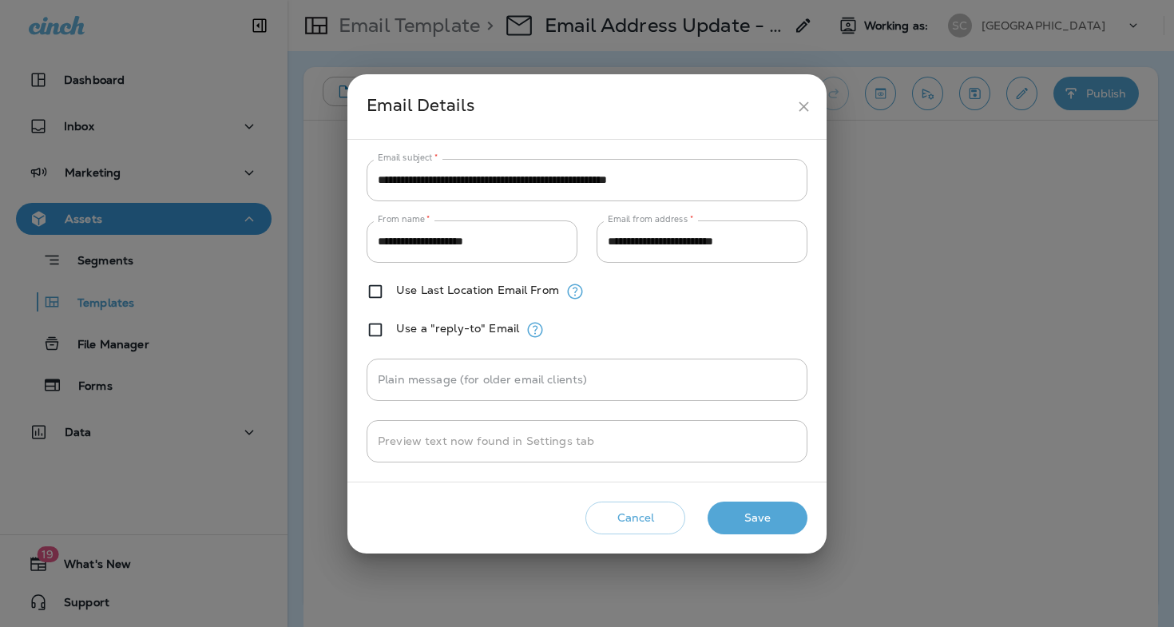
click at [800, 93] on button "close" at bounding box center [804, 107] width 30 height 30
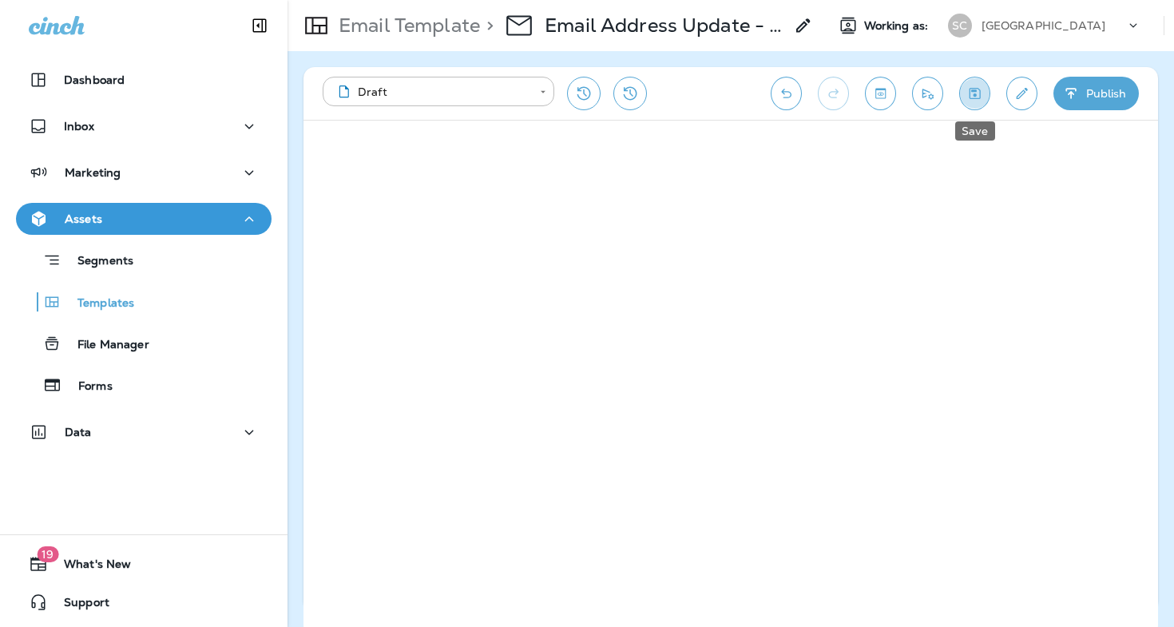
click at [976, 92] on icon "Save" at bounding box center [975, 93] width 11 height 11
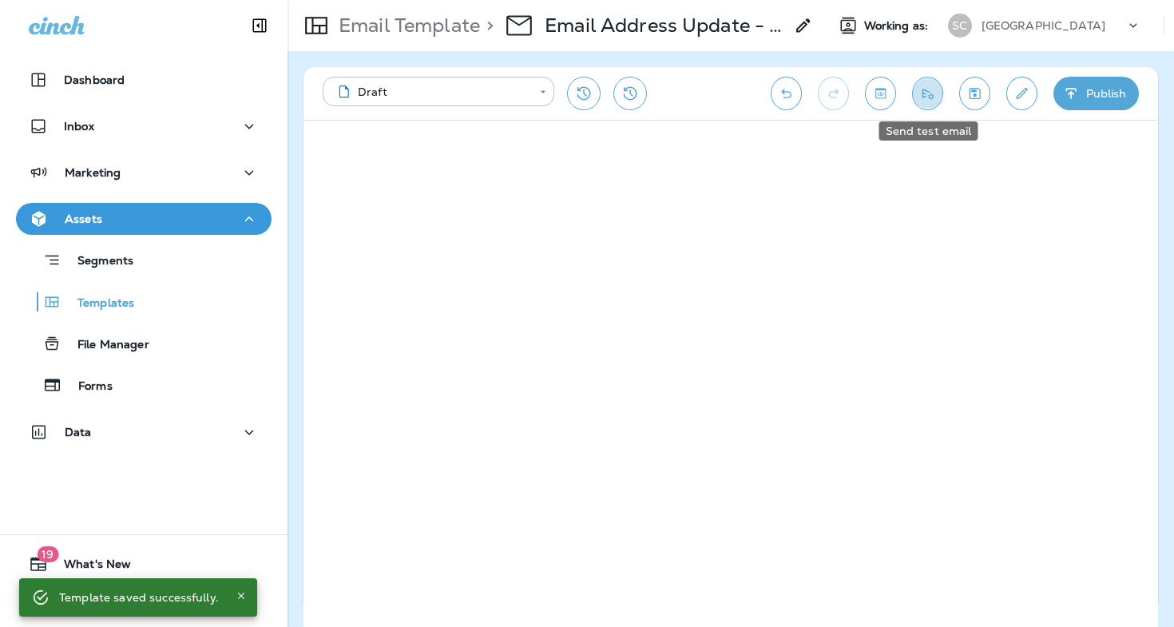
click at [931, 97] on icon "Send test email" at bounding box center [927, 94] width 11 height 10
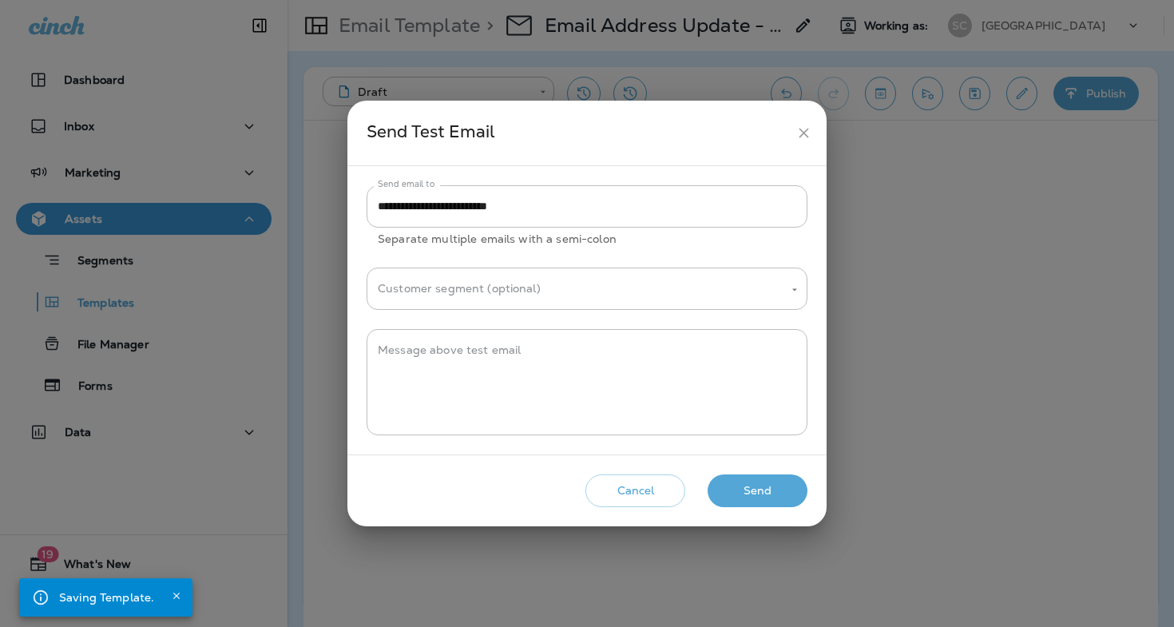
click at [765, 512] on div "Cancel Send" at bounding box center [587, 491] width 454 height 46
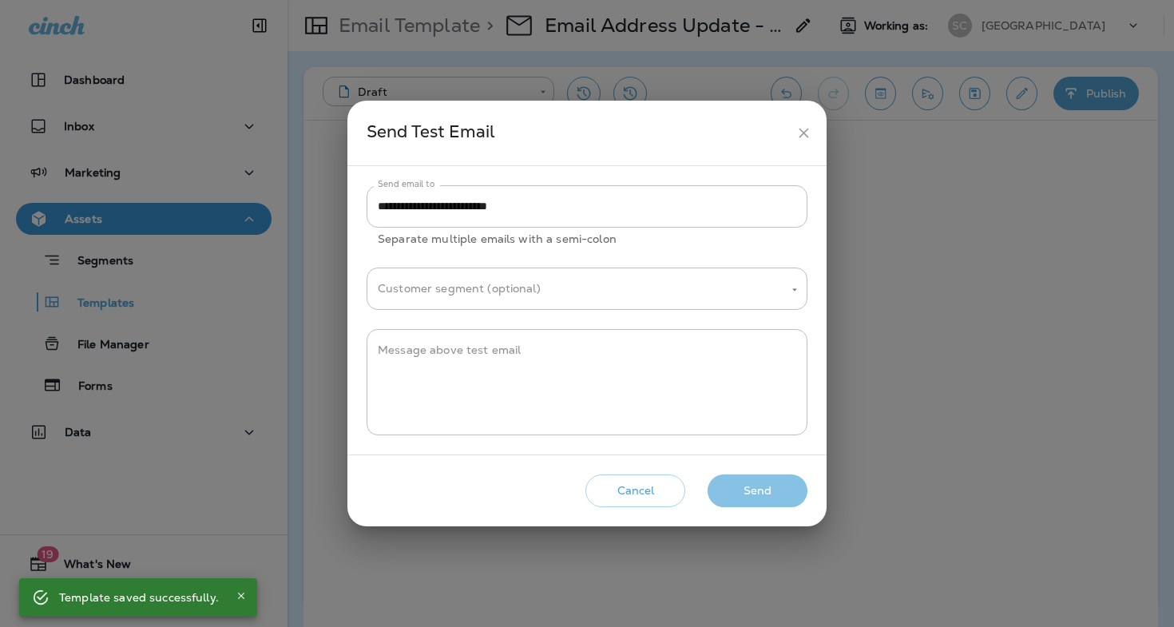
click at [767, 486] on button "Send" at bounding box center [758, 490] width 100 height 33
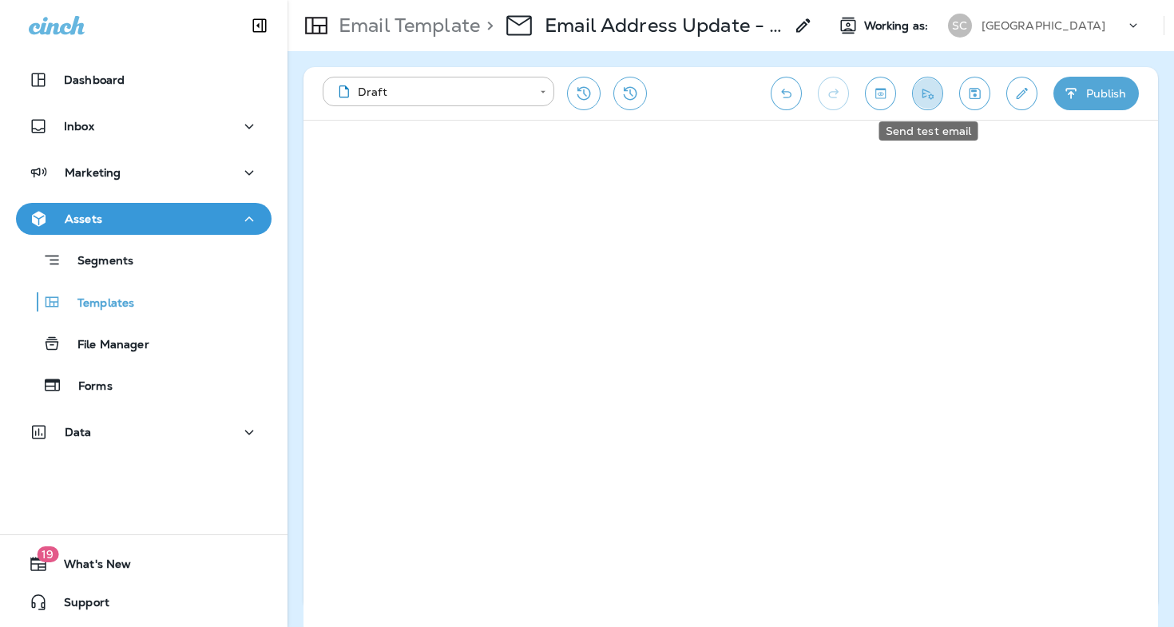
click at [932, 93] on icon "Send test email" at bounding box center [927, 93] width 17 height 16
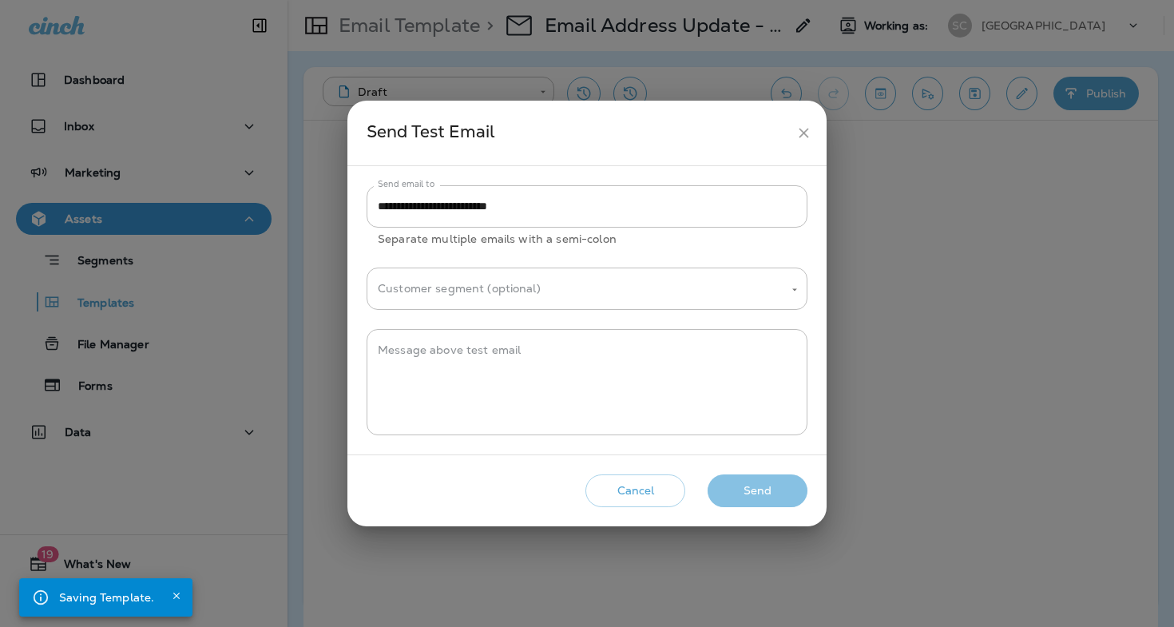
click at [757, 484] on button "Send" at bounding box center [758, 490] width 100 height 33
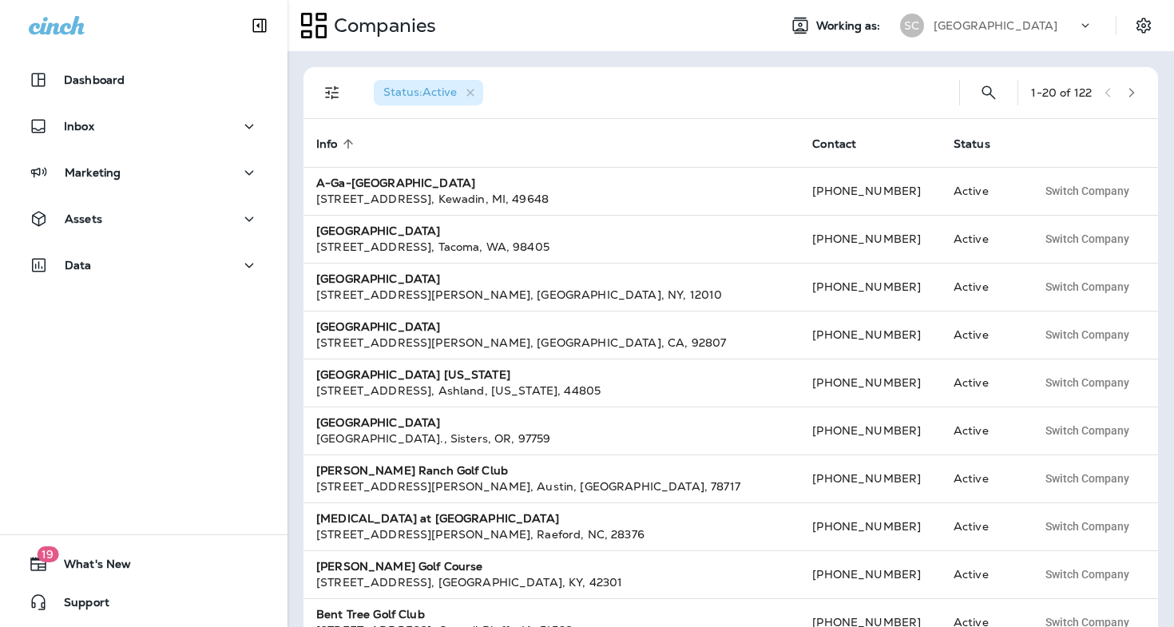
click at [1010, 3] on div "Companies Working as: SC [GEOGRAPHIC_DATA]" at bounding box center [730, 25] width 886 height 51
click at [1008, 13] on div "SC [GEOGRAPHIC_DATA]" at bounding box center [996, 26] width 212 height 32
